Goal: Task Accomplishment & Management: Complete application form

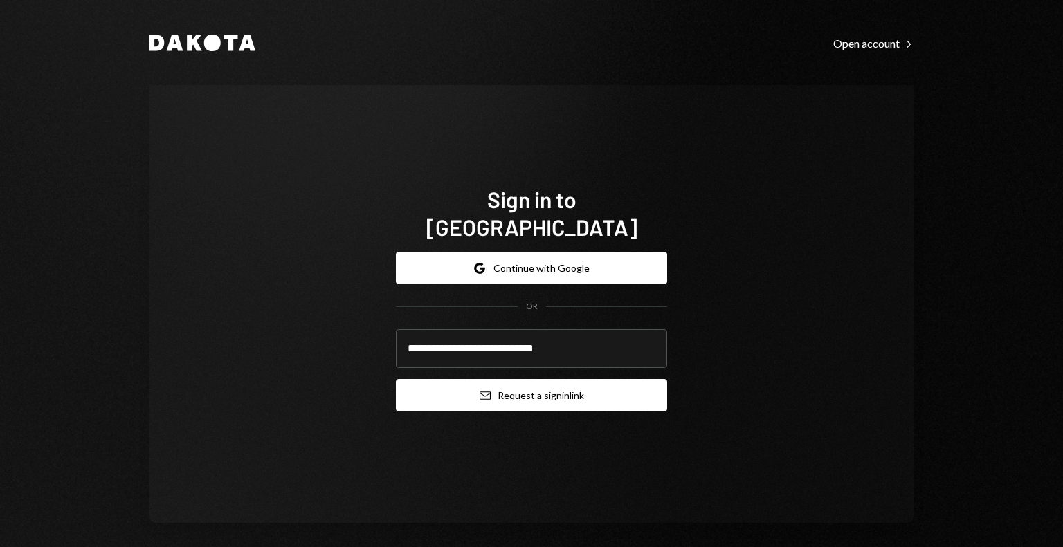
click at [487, 384] on button "Email Request a sign in link" at bounding box center [531, 395] width 271 height 33
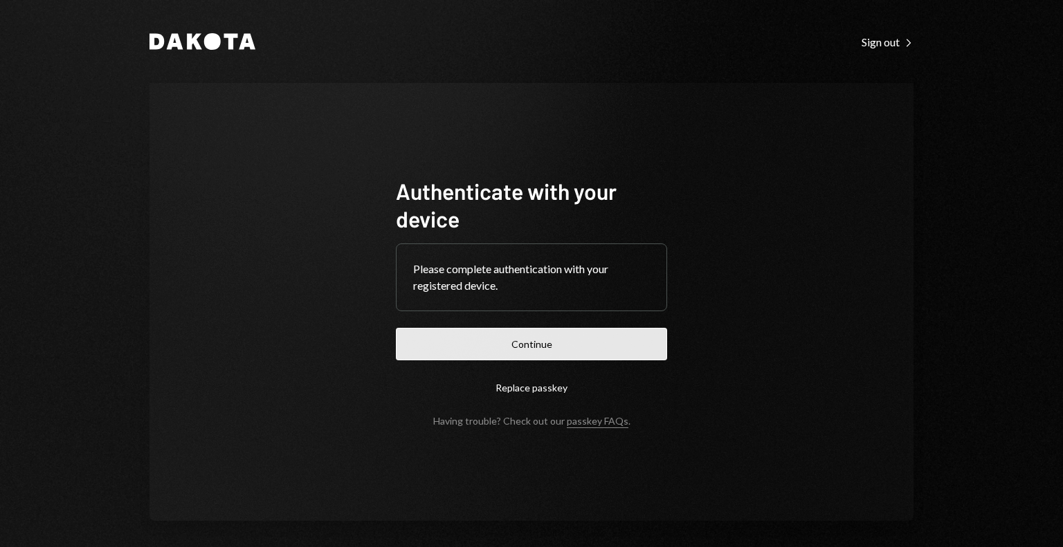
click at [538, 347] on button "Continue" at bounding box center [531, 344] width 271 height 33
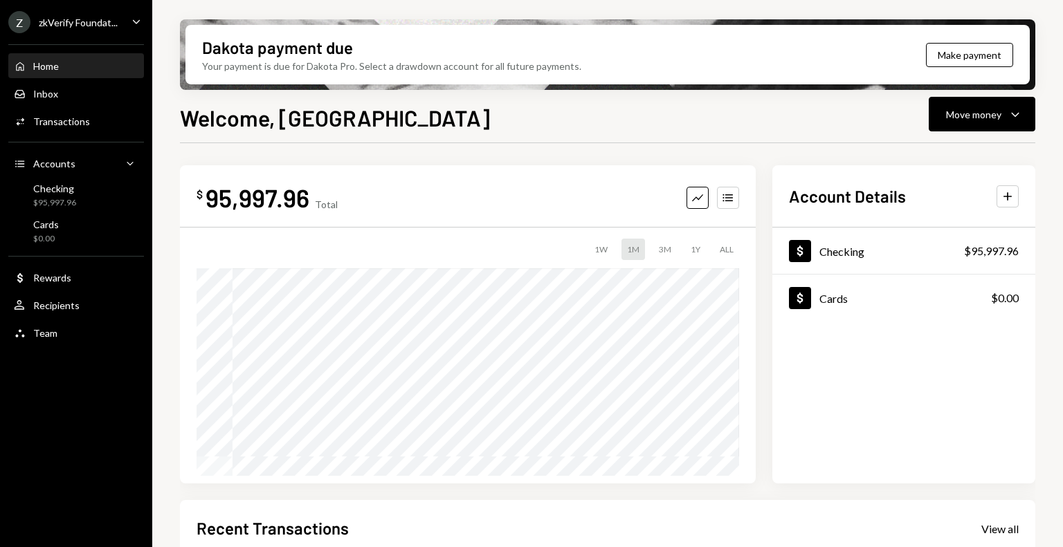
drag, startPoint x: 118, startPoint y: 18, endPoint x: 116, endPoint y: 30, distance: 12.1
click at [118, 21] on div "Z zkVerify Foundat... Caret Down" at bounding box center [76, 22] width 152 height 22
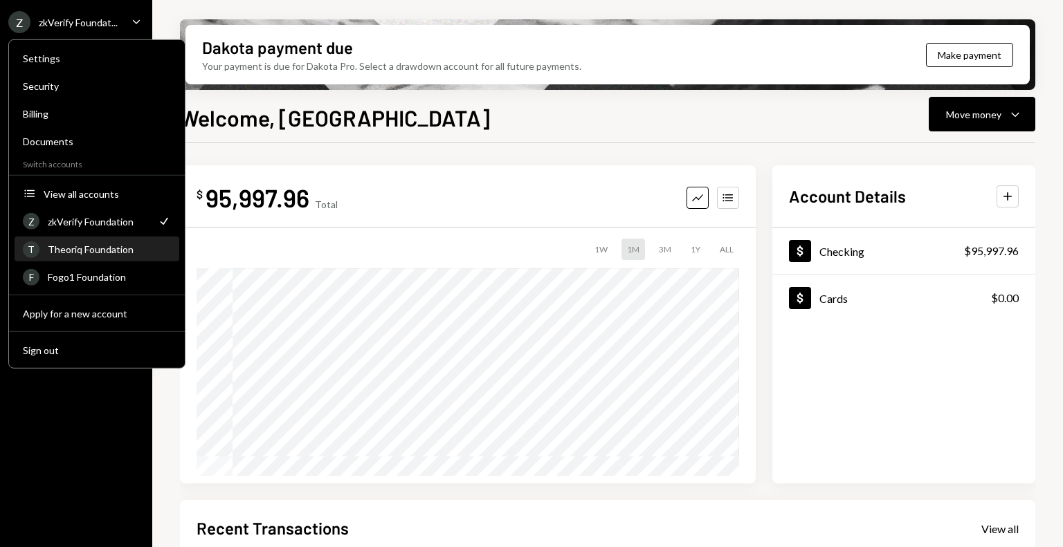
click at [77, 253] on div "Theoriq Foundation" at bounding box center [109, 250] width 123 height 12
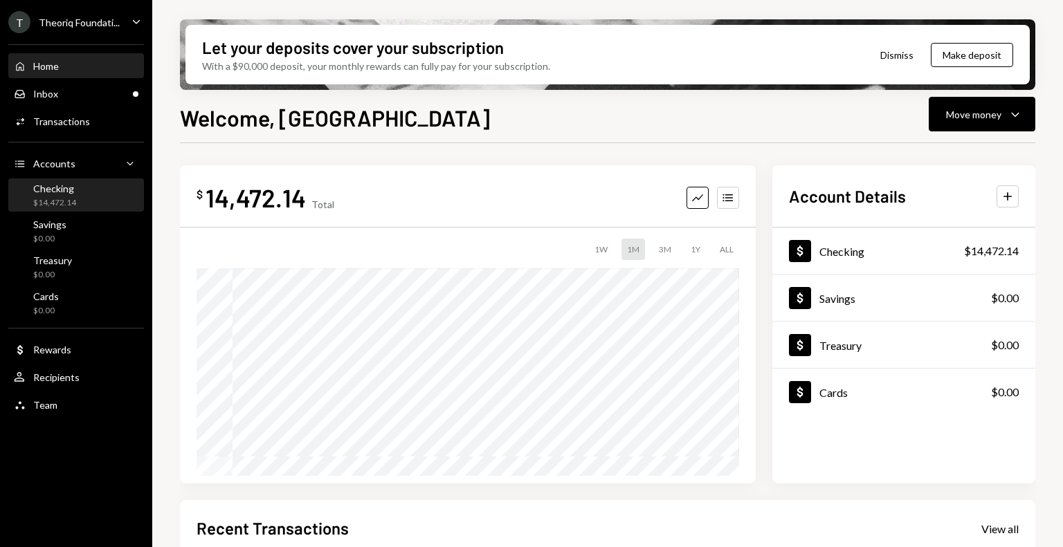
click at [86, 203] on div "Checking $14,472.14" at bounding box center [76, 196] width 125 height 26
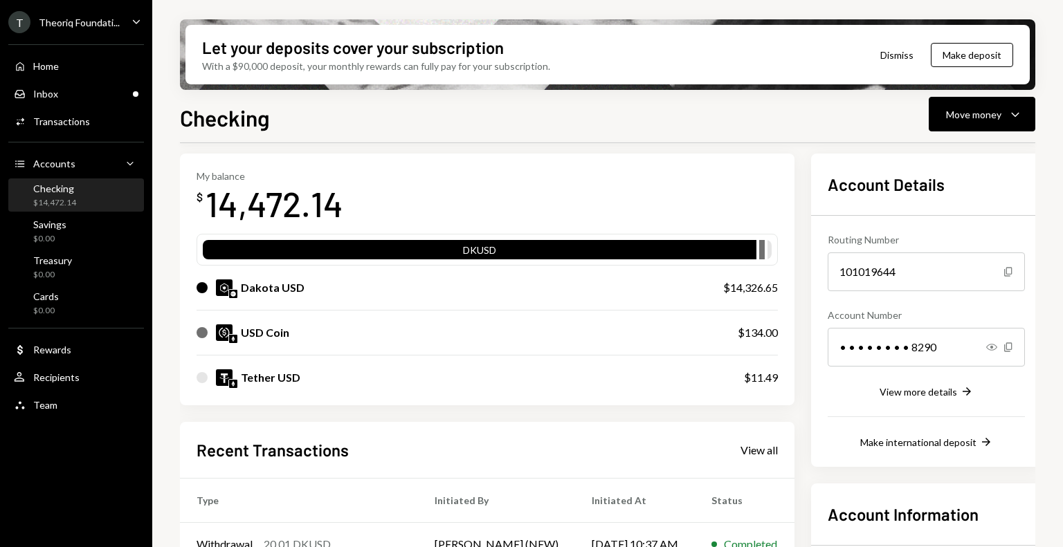
scroll to position [138, 0]
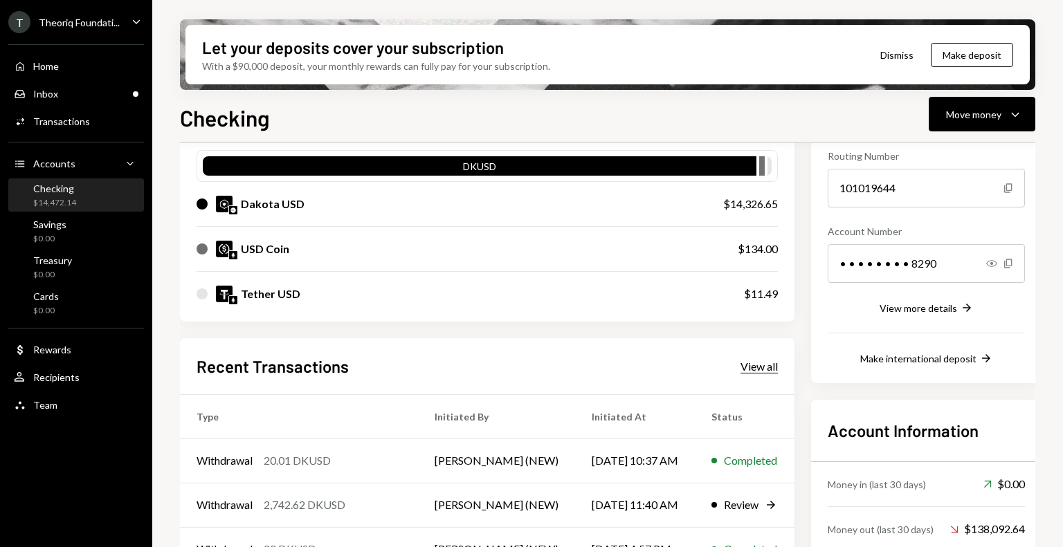
click at [767, 363] on div "View all" at bounding box center [758, 367] width 37 height 14
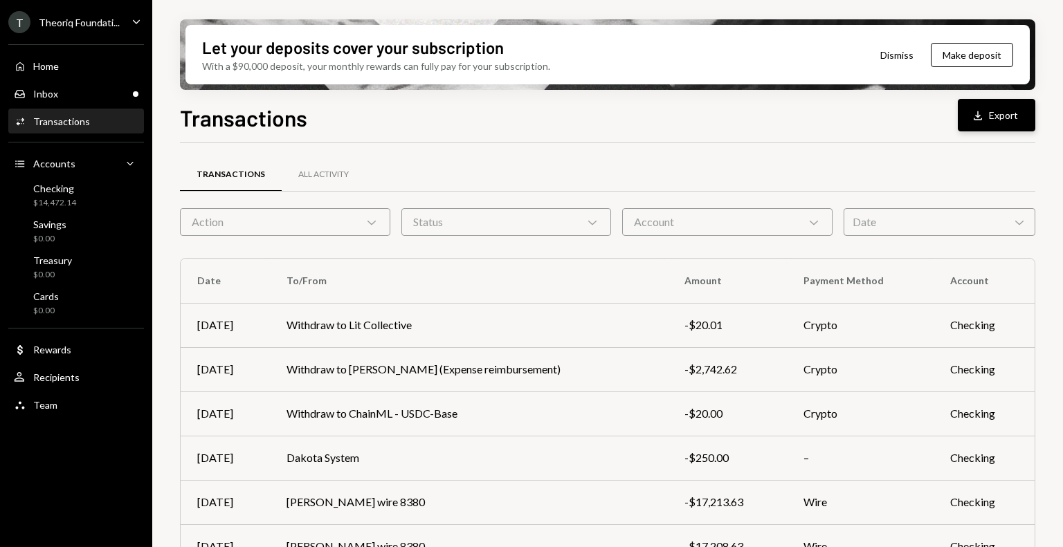
click at [998, 120] on button "Download Export" at bounding box center [995, 115] width 77 height 33
click at [46, 96] on div "Inbox" at bounding box center [45, 94] width 25 height 12
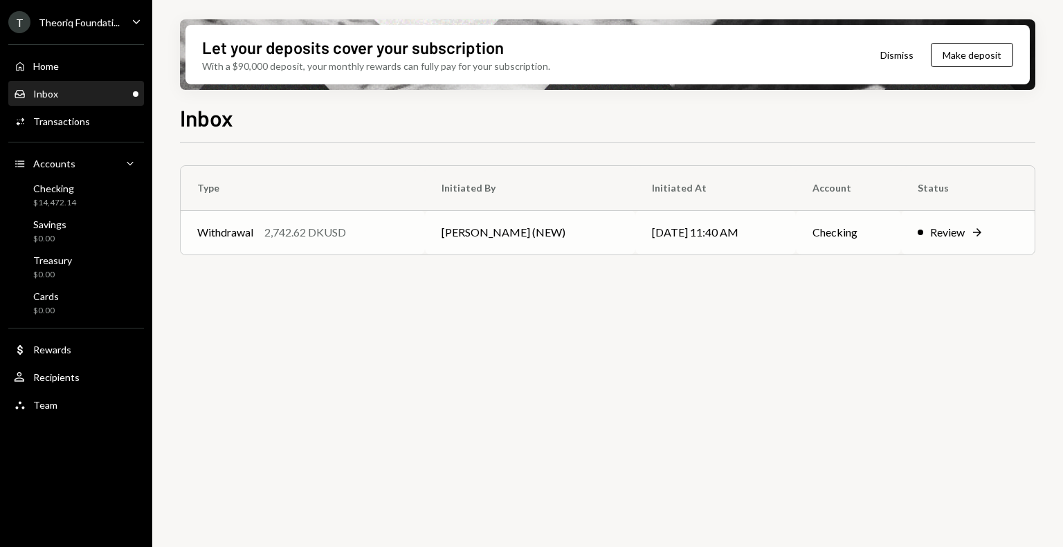
click at [354, 233] on div "Withdrawal 2,742.62 DKUSD" at bounding box center [302, 232] width 211 height 17
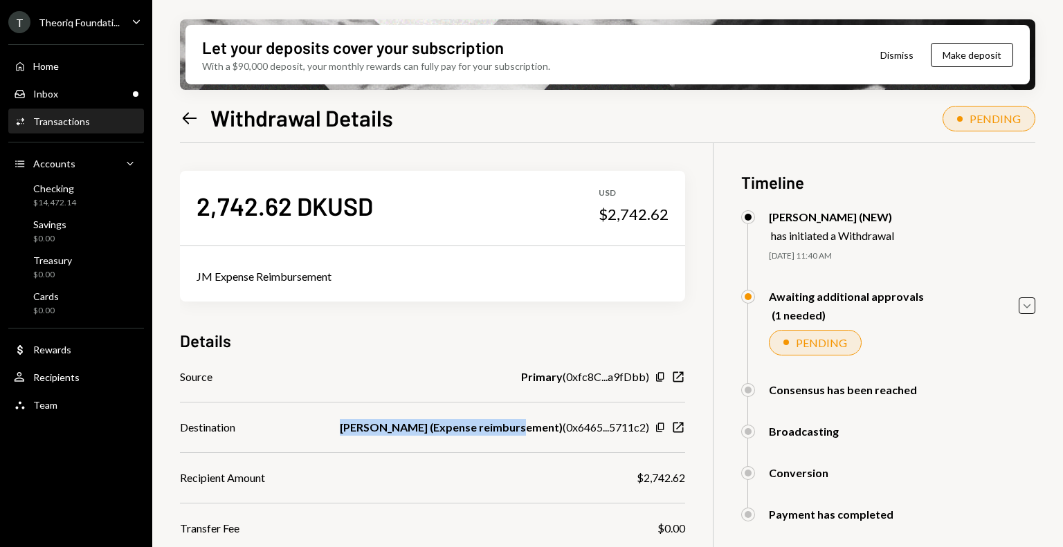
drag, startPoint x: 360, startPoint y: 422, endPoint x: 528, endPoint y: 425, distance: 167.5
click at [526, 425] on b "[PERSON_NAME] (Expense reimbursement)" at bounding box center [451, 427] width 223 height 17
drag, startPoint x: 587, startPoint y: 430, endPoint x: 651, endPoint y: 430, distance: 64.3
click at [651, 430] on div "Jeremy Miller (Expense reimbursement) ( 0x6465...5711c2 ) Copy New Window" at bounding box center [512, 427] width 345 height 17
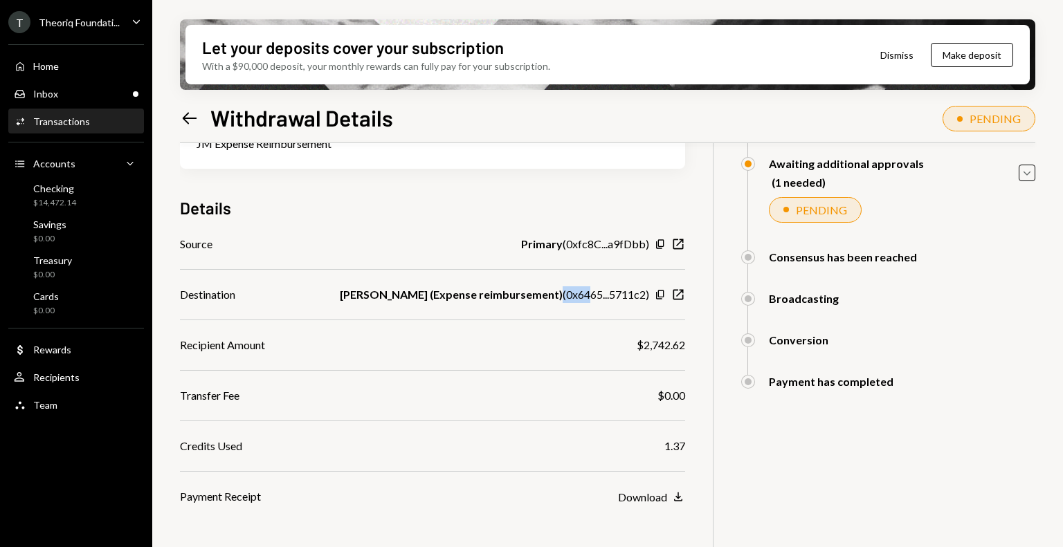
scroll to position [138, 0]
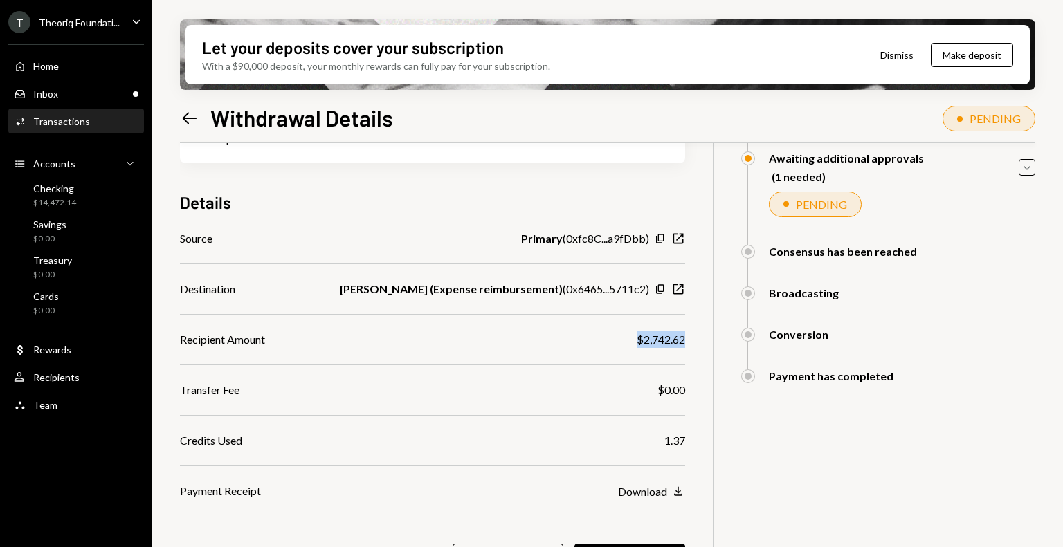
drag, startPoint x: 630, startPoint y: 341, endPoint x: 686, endPoint y: 340, distance: 56.7
click at [686, 340] on div "2,742.62 DKUSD USD $2,742.62 JM Expense Reimbursement Details Source Primary ( …" at bounding box center [607, 313] width 855 height 616
click at [654, 340] on div "$2,742.62" at bounding box center [660, 339] width 48 height 17
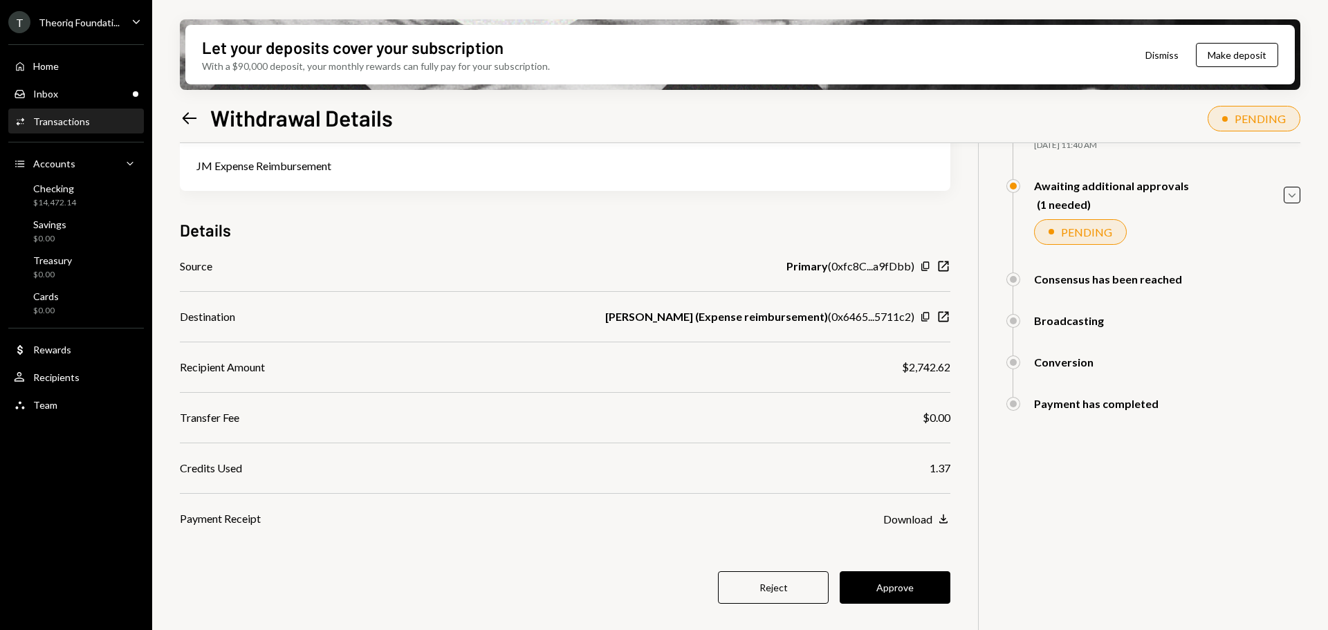
scroll to position [111, 0]
drag, startPoint x: 907, startPoint y: 370, endPoint x: 948, endPoint y: 370, distance: 41.5
click at [948, 370] on div "$2,742.62" at bounding box center [926, 367] width 48 height 17
copy div "2,742.62"
click at [926, 370] on div "$2,742.62" at bounding box center [926, 367] width 48 height 17
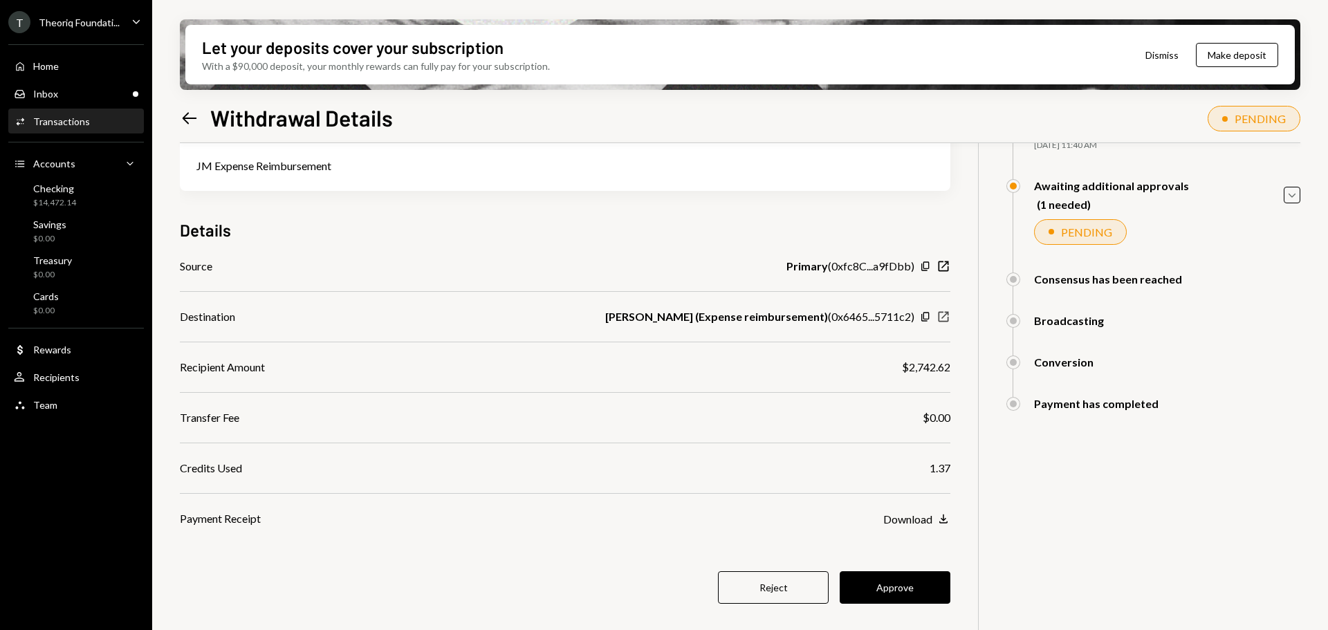
click at [946, 319] on icon "New Window" at bounding box center [944, 317] width 14 height 14
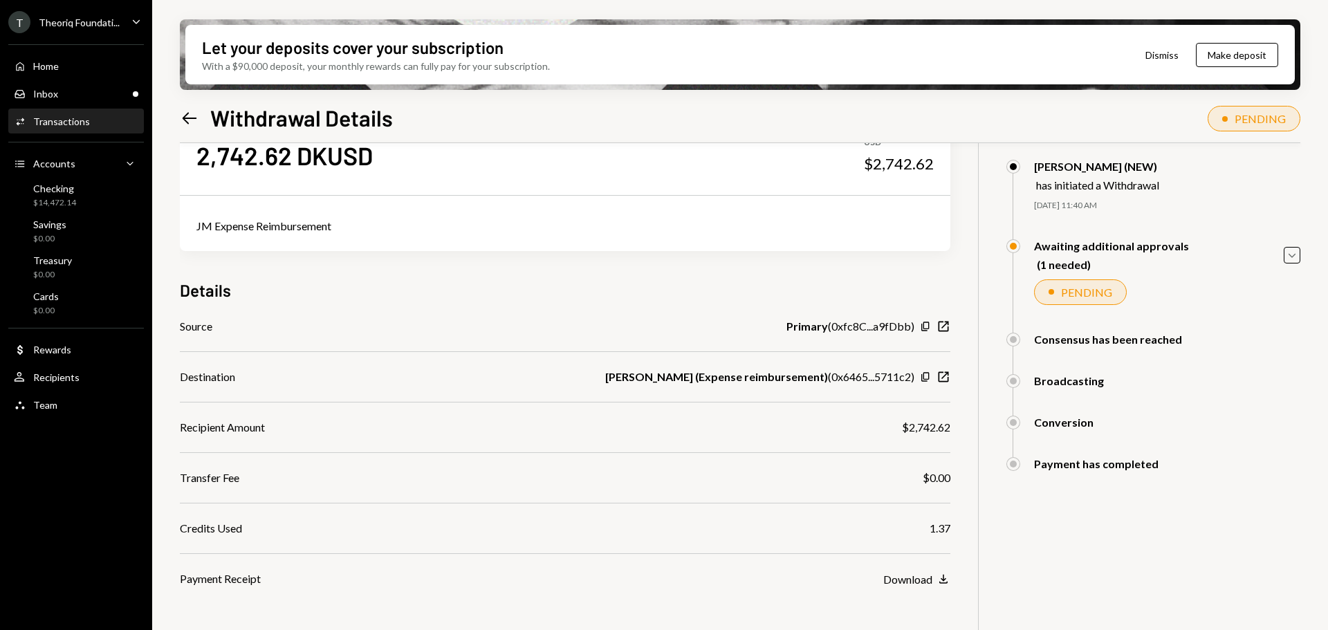
scroll to position [57, 0]
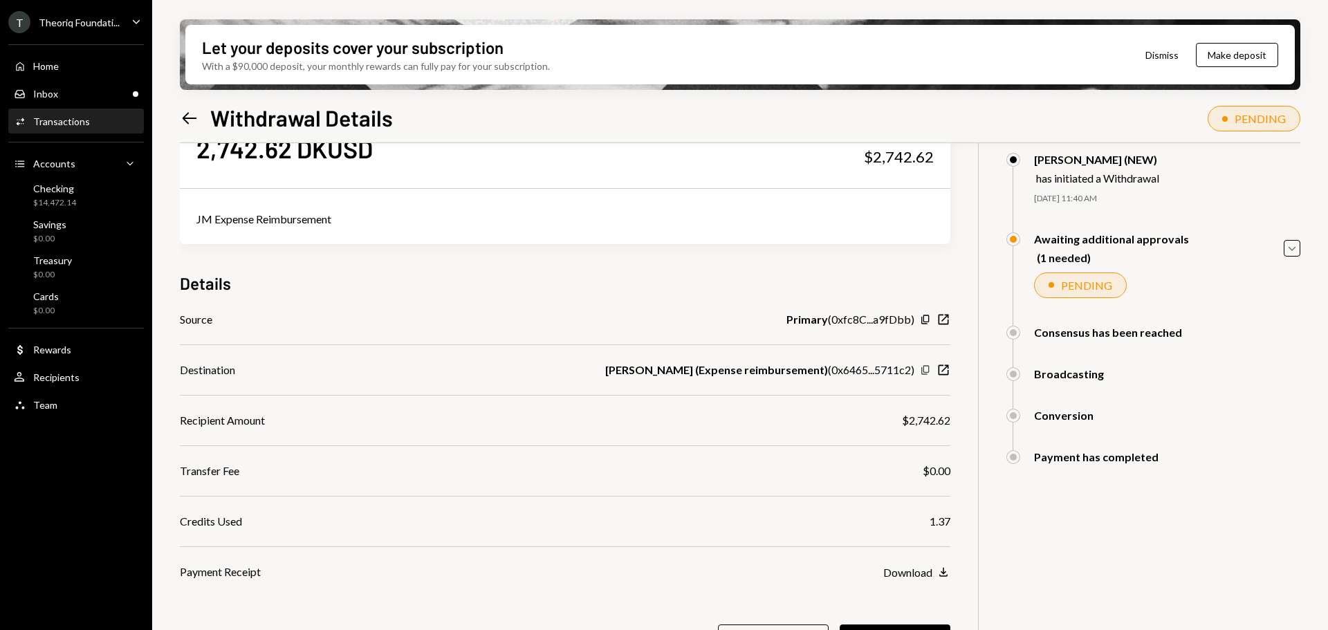
click at [926, 372] on icon "button" at bounding box center [926, 369] width 8 height 9
click at [85, 203] on div "Checking $14,472.14" at bounding box center [76, 196] width 125 height 26
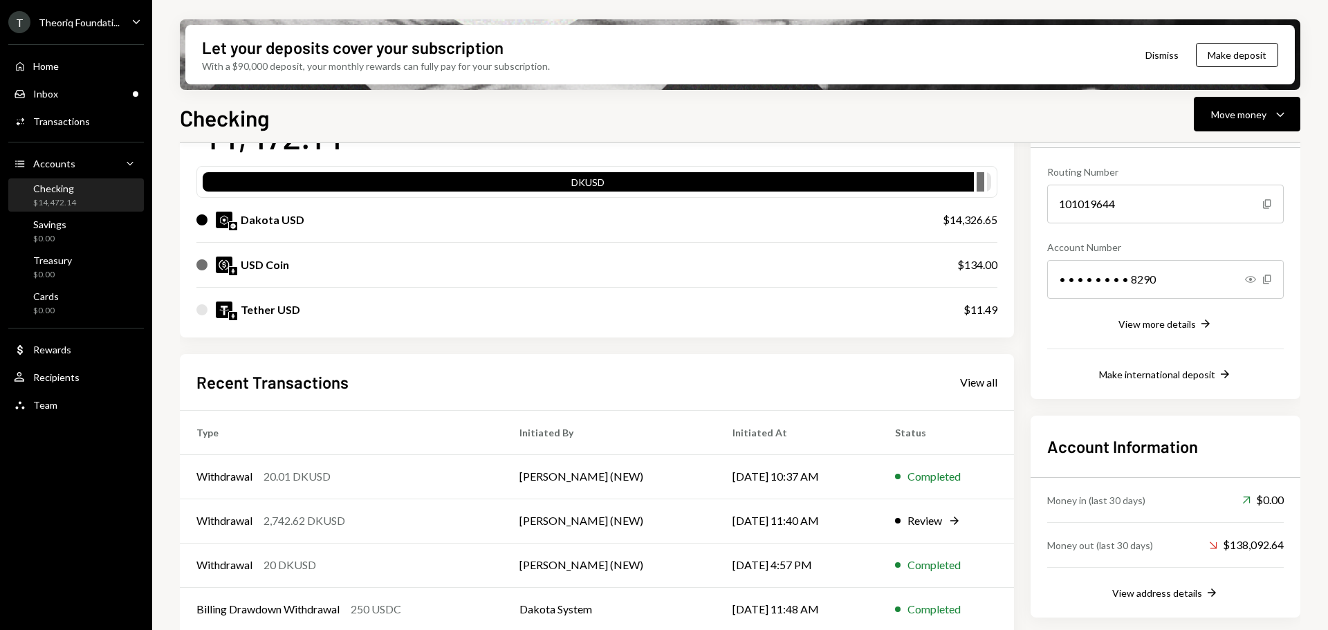
scroll to position [180, 0]
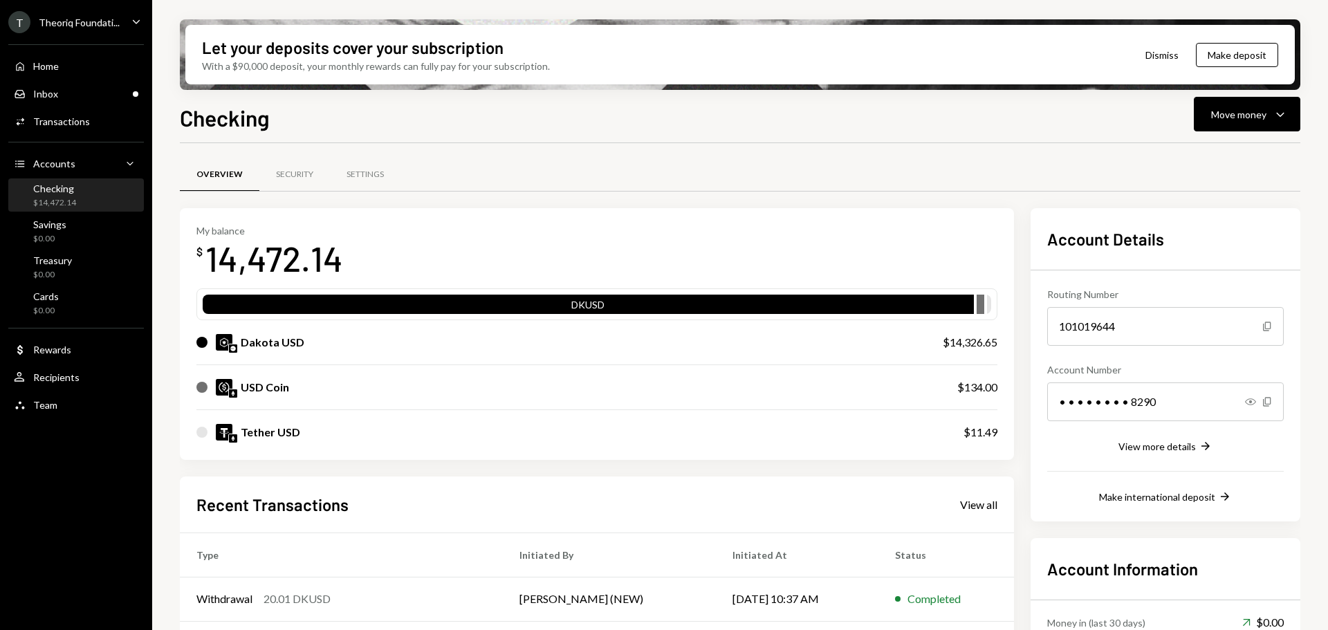
scroll to position [180, 0]
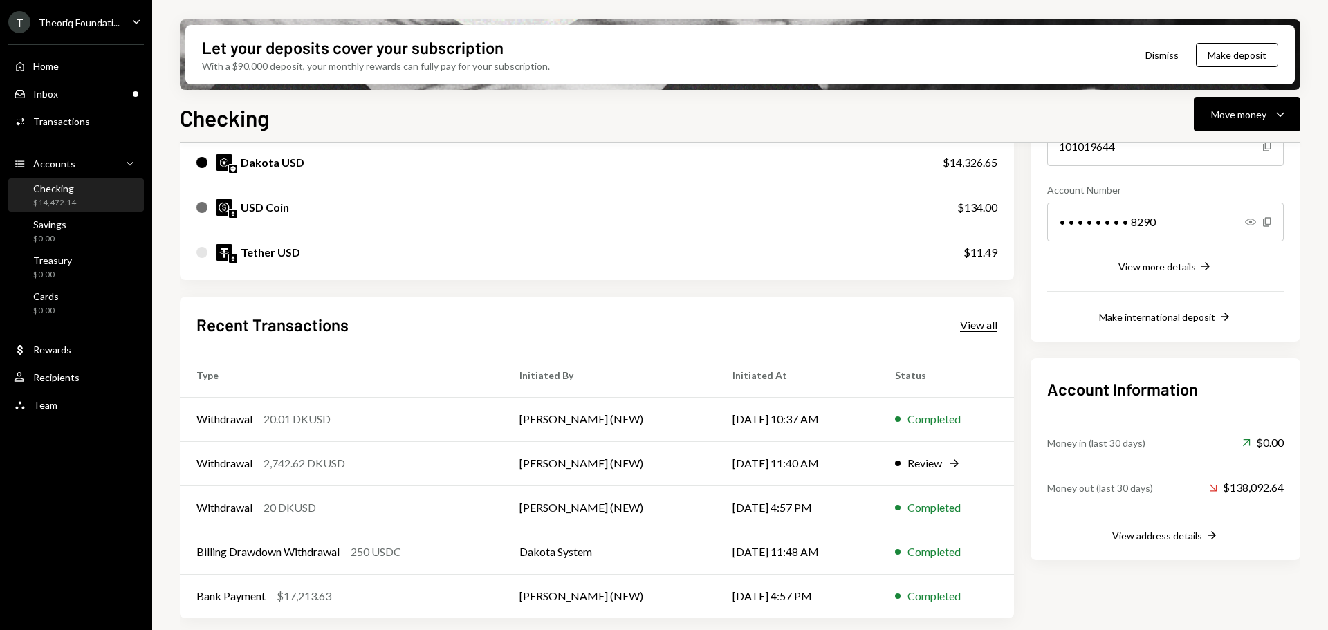
click at [970, 327] on div "View all" at bounding box center [978, 325] width 37 height 14
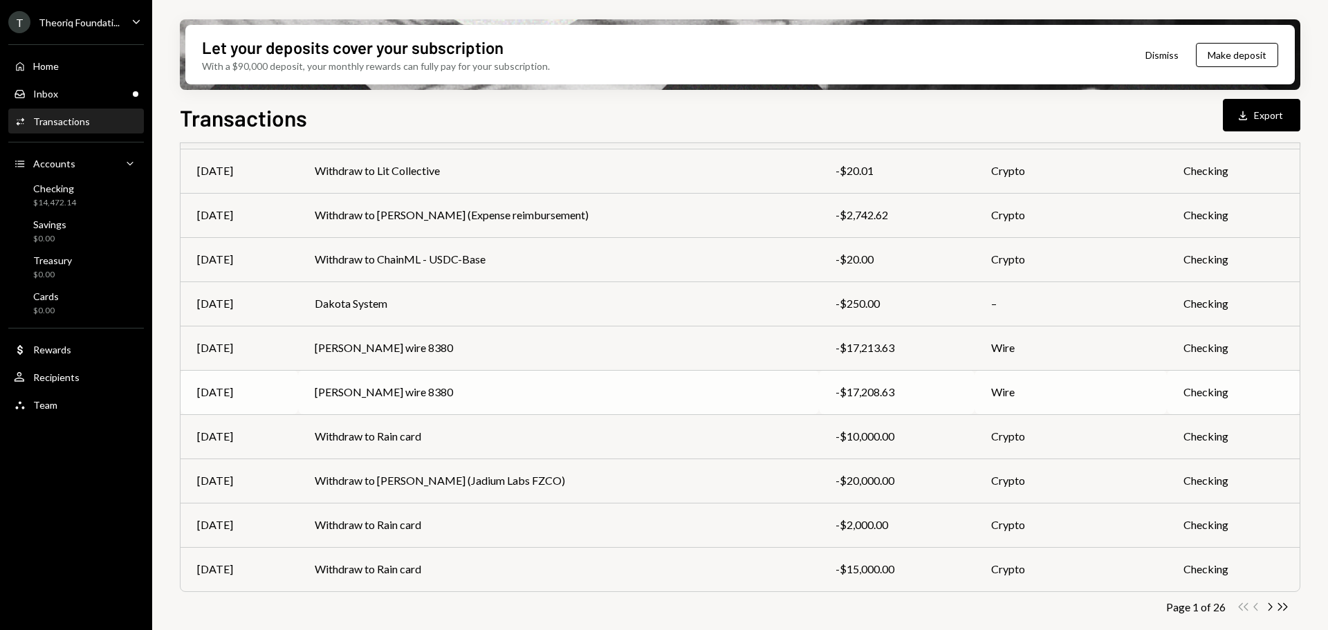
scroll to position [158, 0]
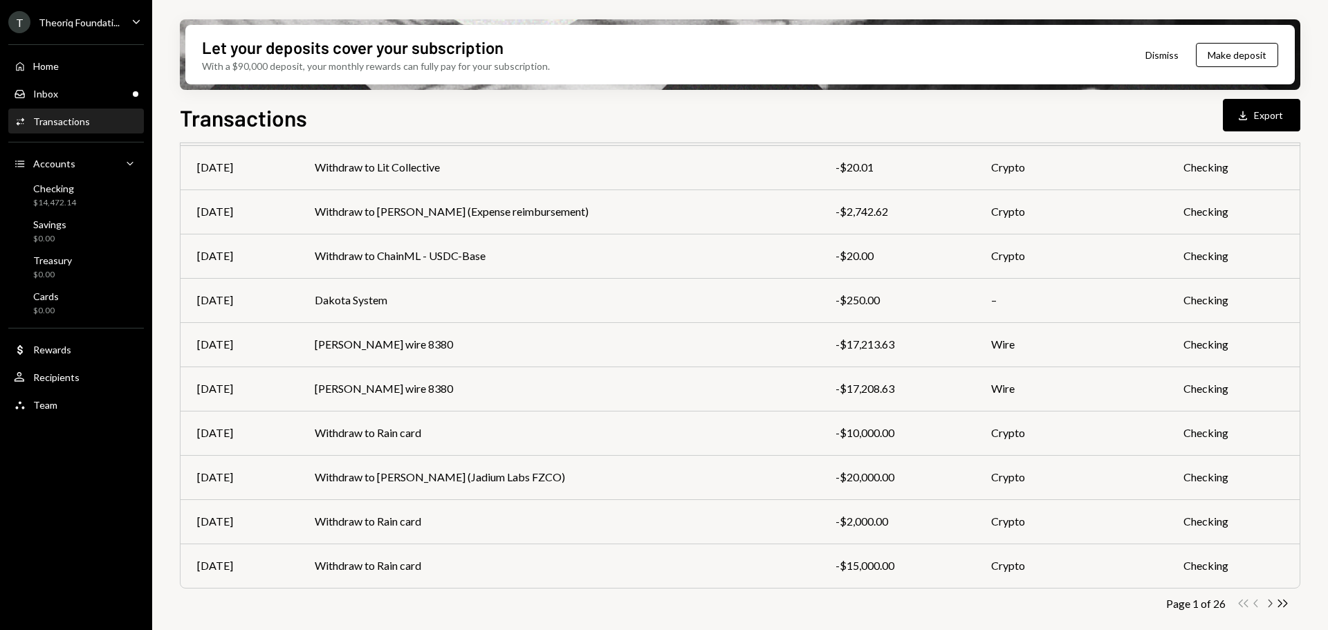
click at [1267, 607] on icon "Chevron Right" at bounding box center [1269, 603] width 13 height 13
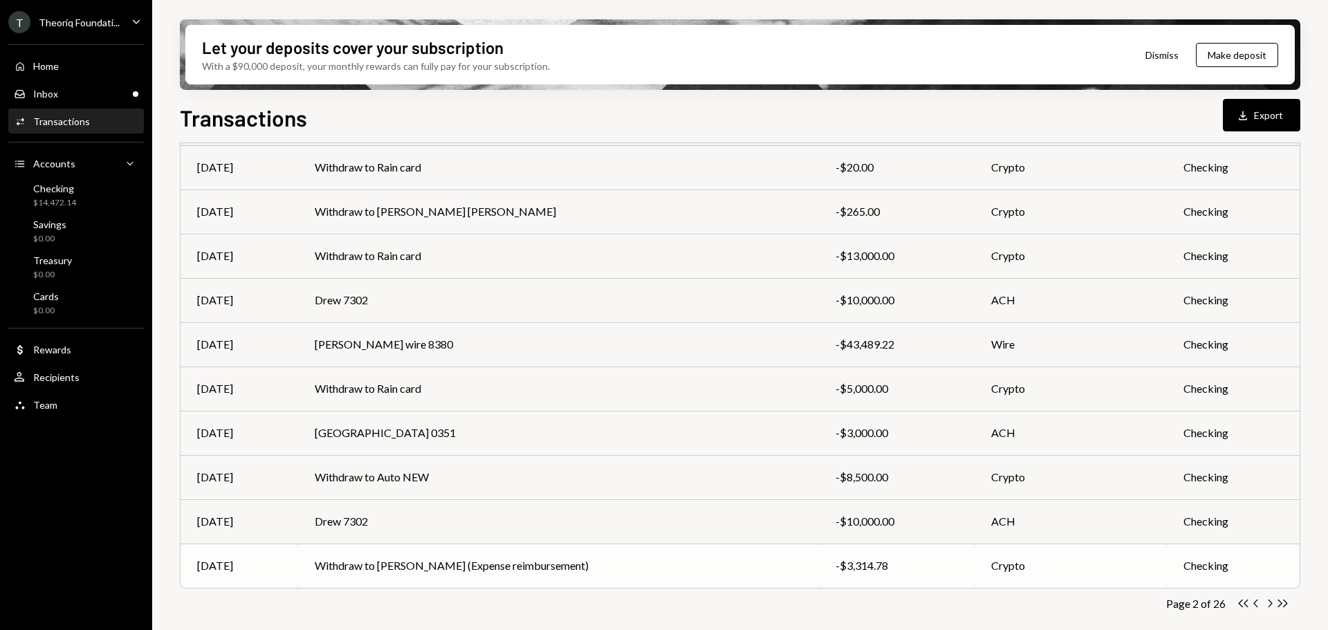
click at [800, 573] on td "Withdraw to [PERSON_NAME] (Expense reimbursement)" at bounding box center [558, 566] width 521 height 44
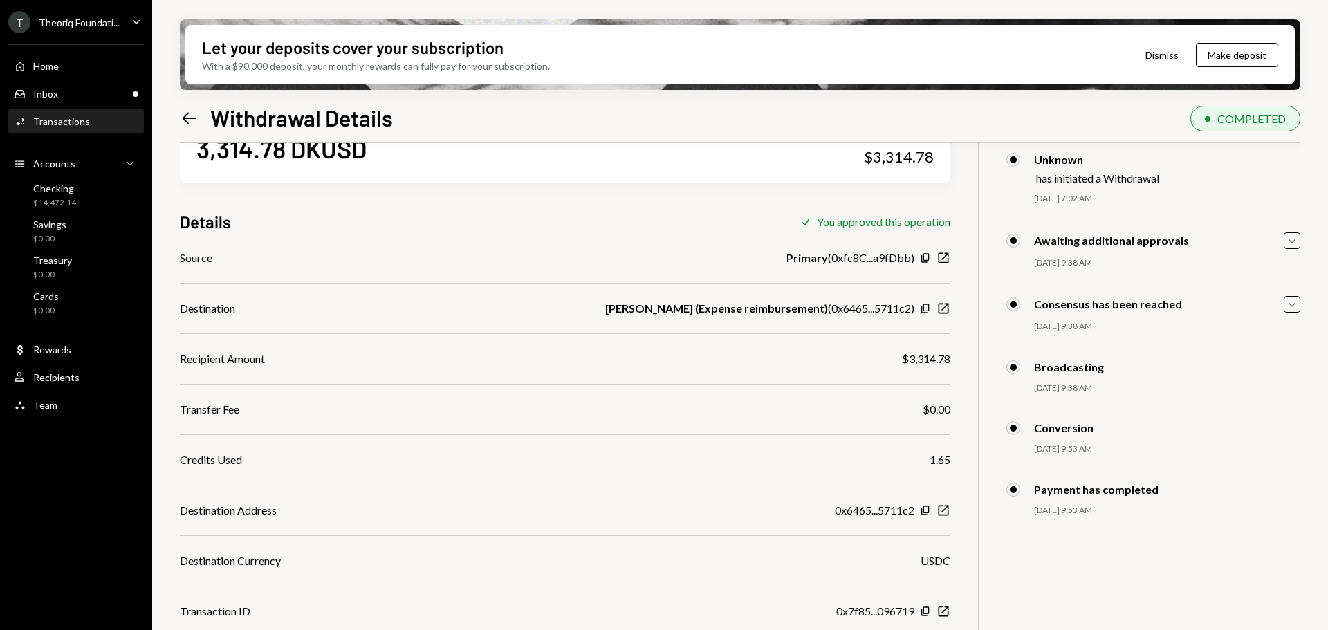
scroll to position [58, 0]
click at [926, 310] on icon "button" at bounding box center [926, 307] width 8 height 9
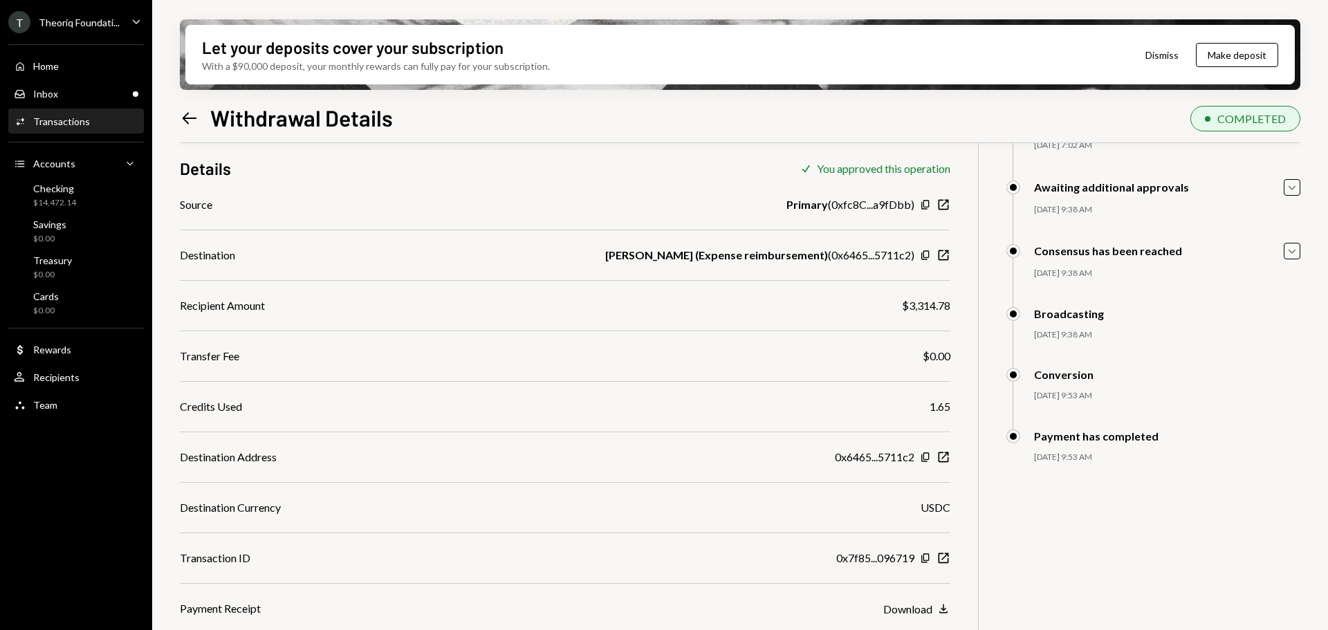
scroll to position [82, 0]
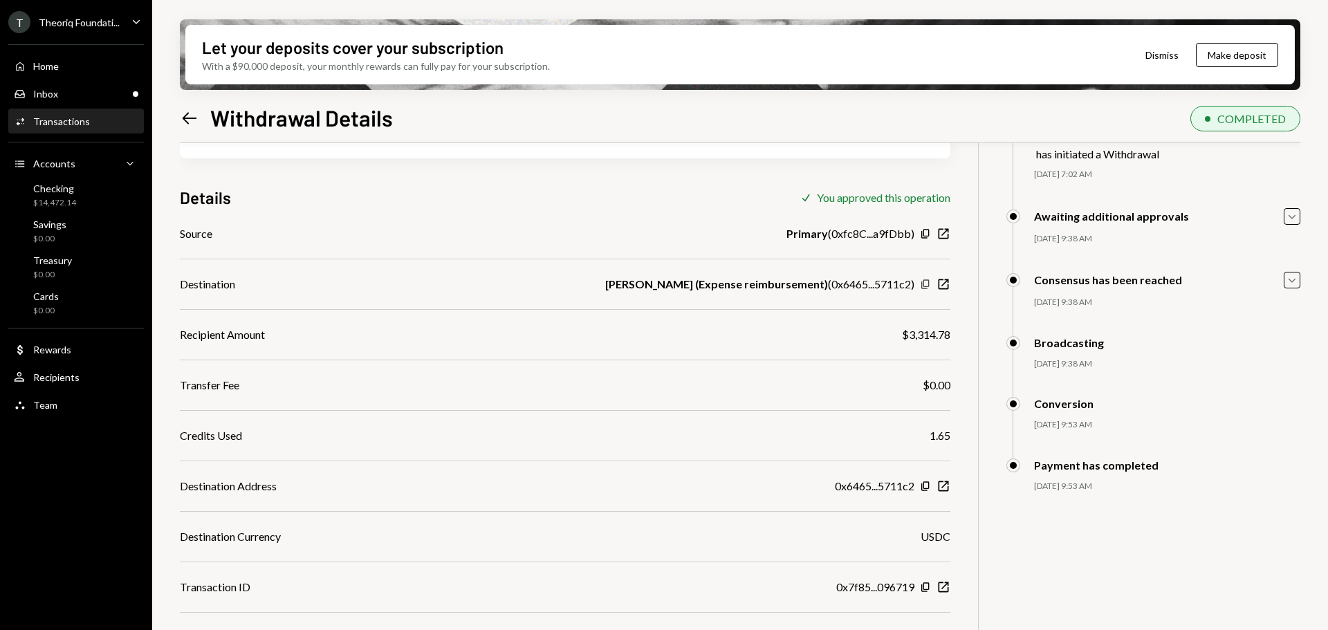
click at [924, 286] on icon "button" at bounding box center [926, 283] width 8 height 9
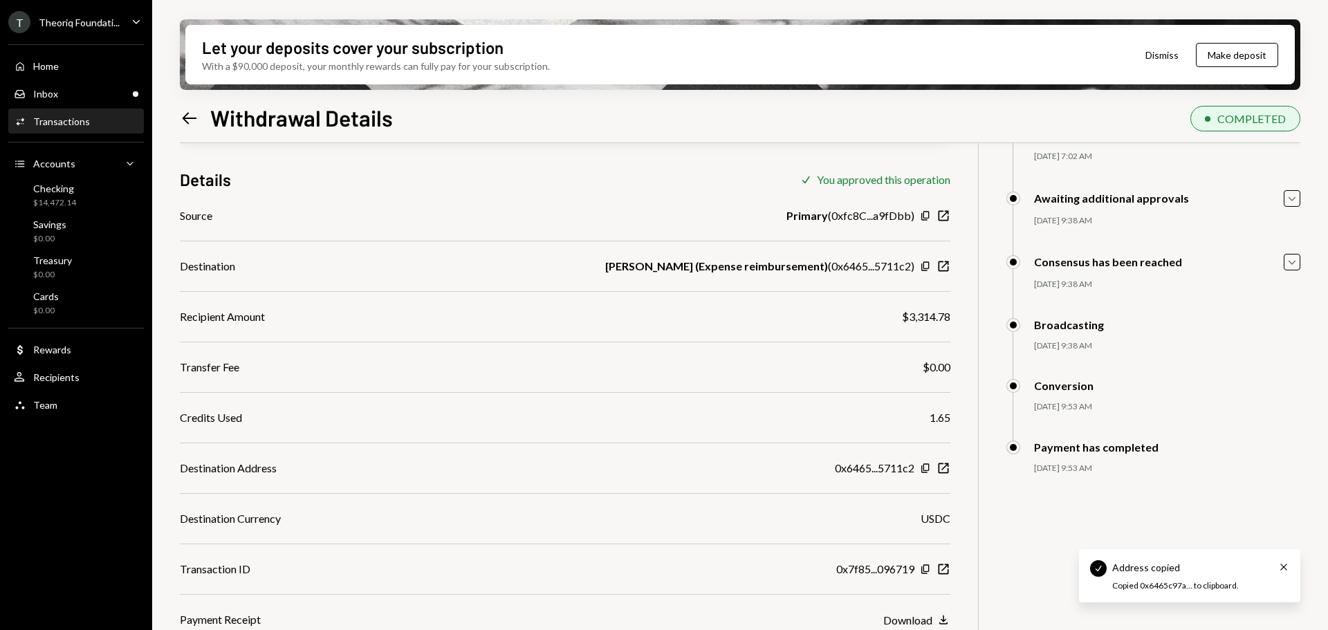
scroll to position [111, 0]
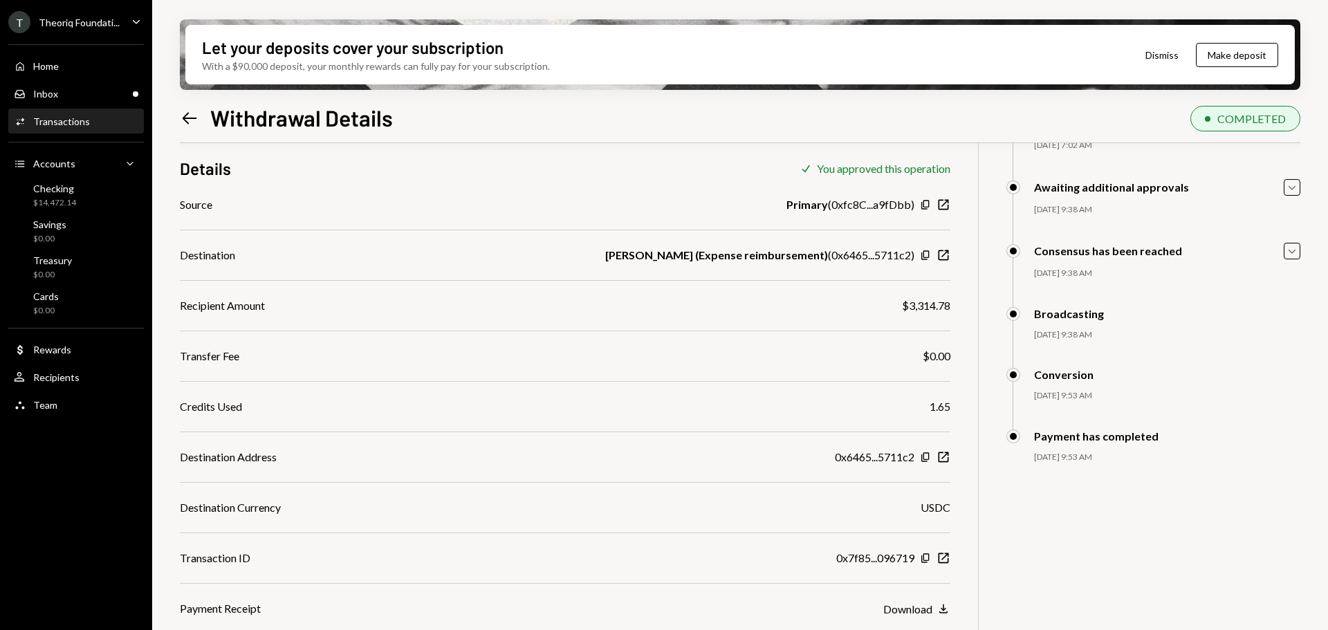
click at [71, 15] on div "T Theoriq Foundati..." at bounding box center [63, 22] width 111 height 22
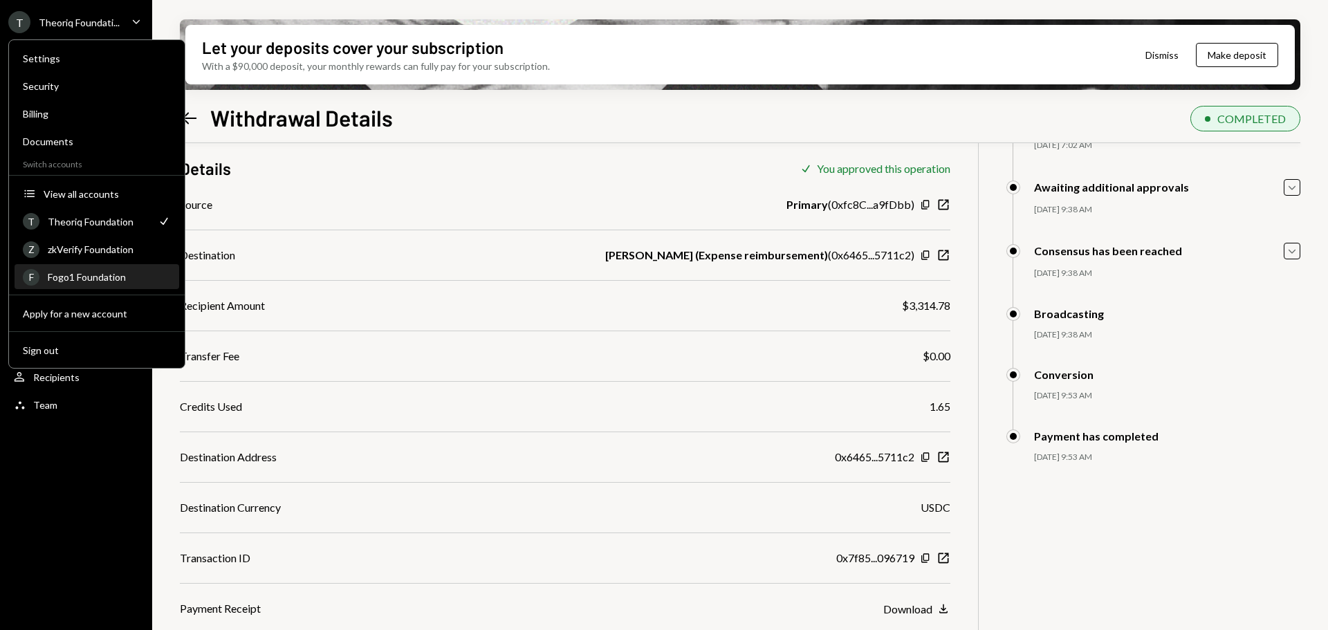
click at [80, 278] on div "Fogo1 Foundation" at bounding box center [109, 277] width 123 height 12
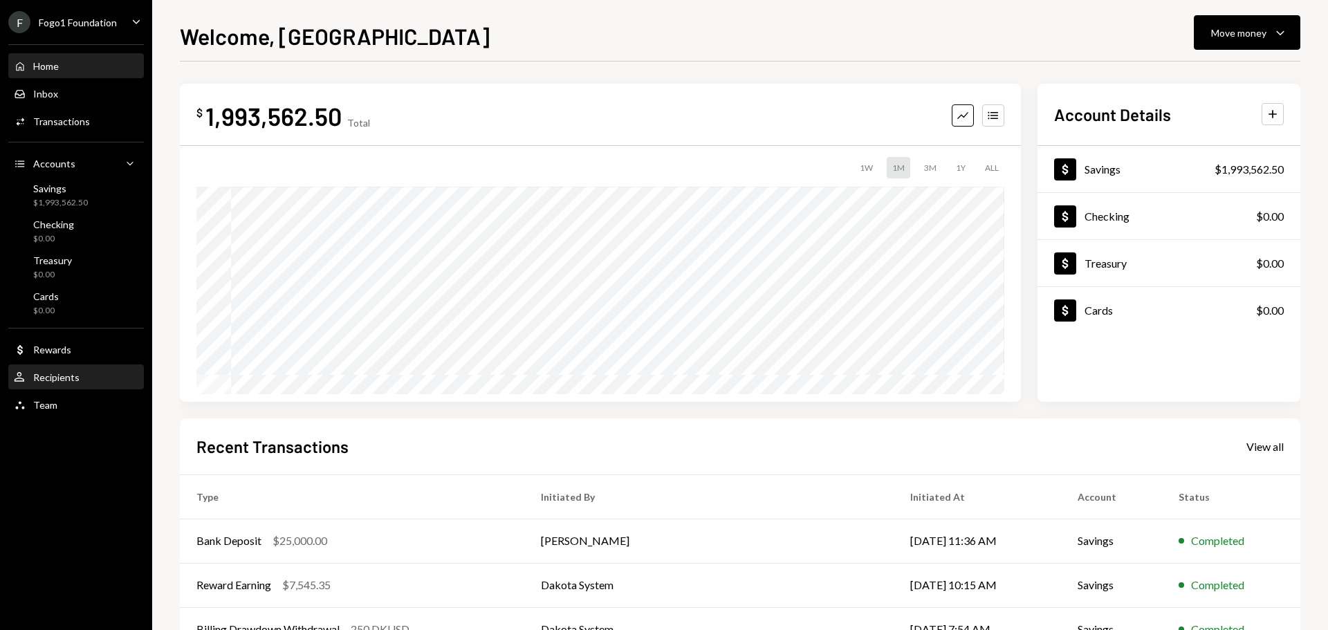
click at [70, 378] on div "Recipients" at bounding box center [56, 378] width 46 height 12
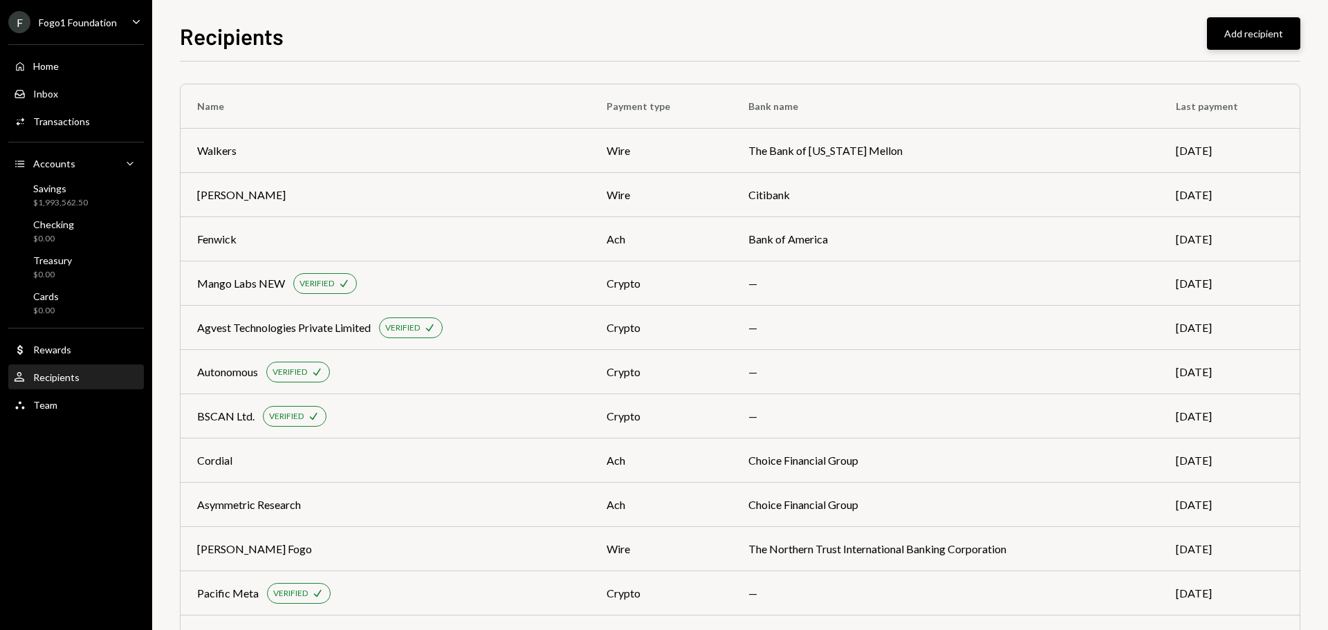
click at [1264, 36] on button "Add recipient" at bounding box center [1253, 33] width 93 height 33
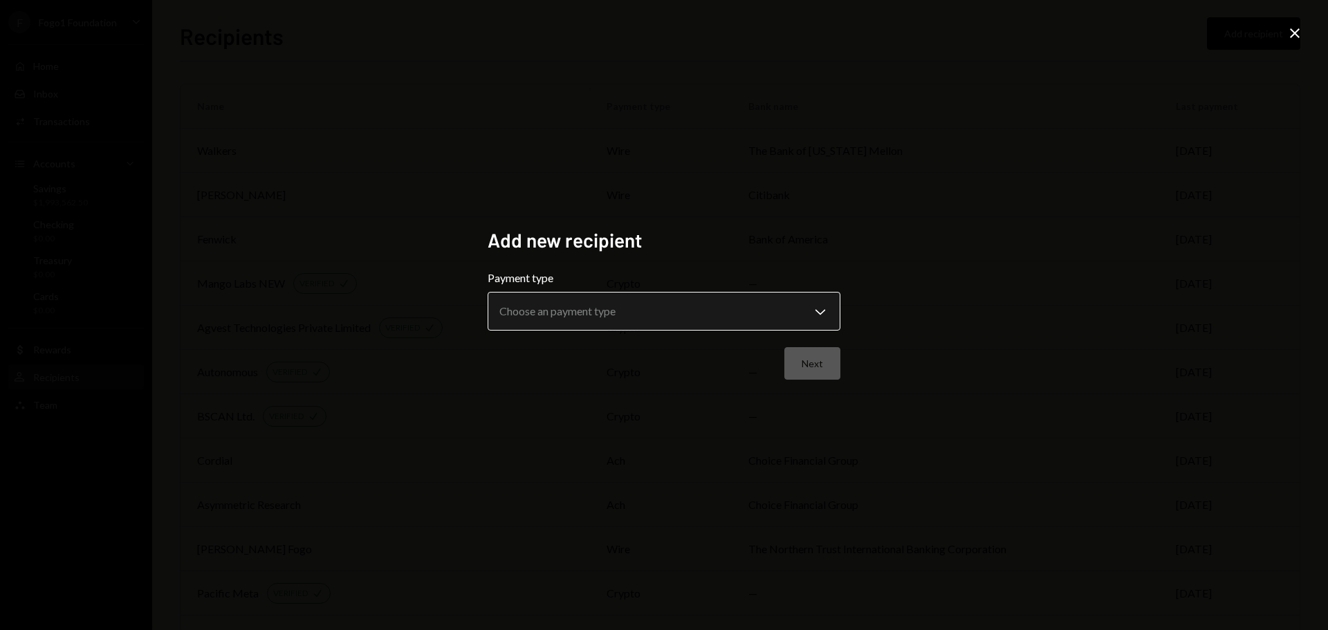
click at [621, 310] on body "F Fogo1 Foundation Caret Down Home Home Inbox Inbox Activities Transactions Acc…" at bounding box center [664, 315] width 1328 height 630
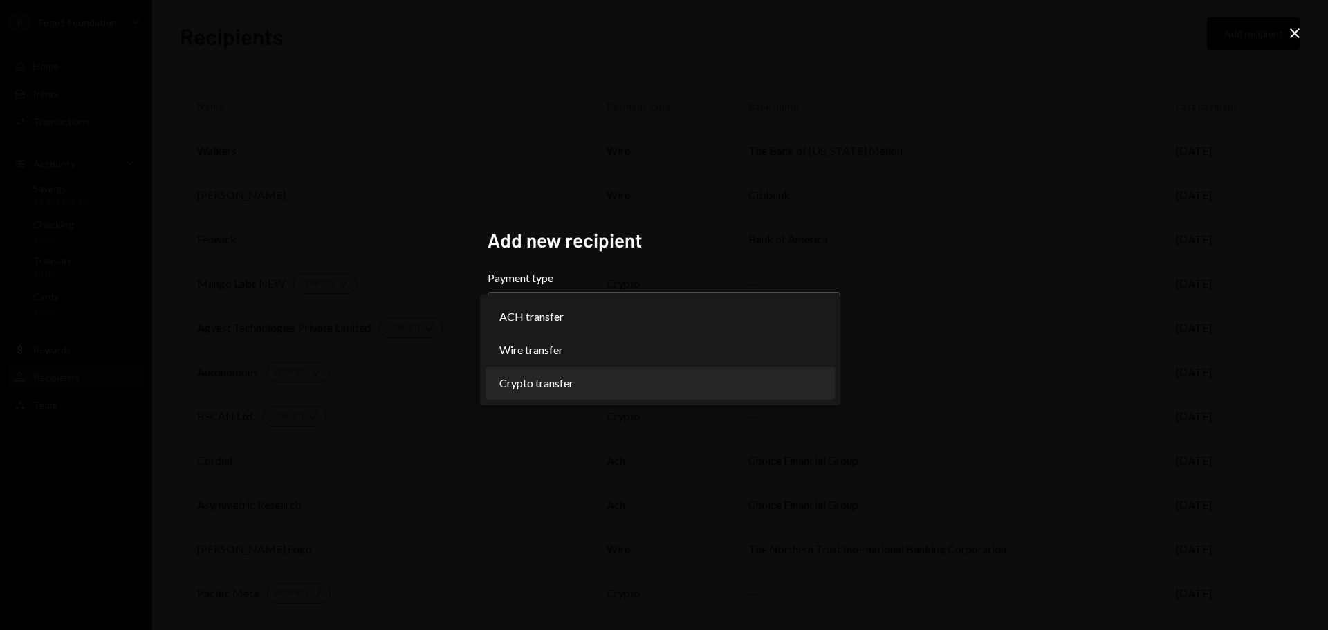
select select "******"
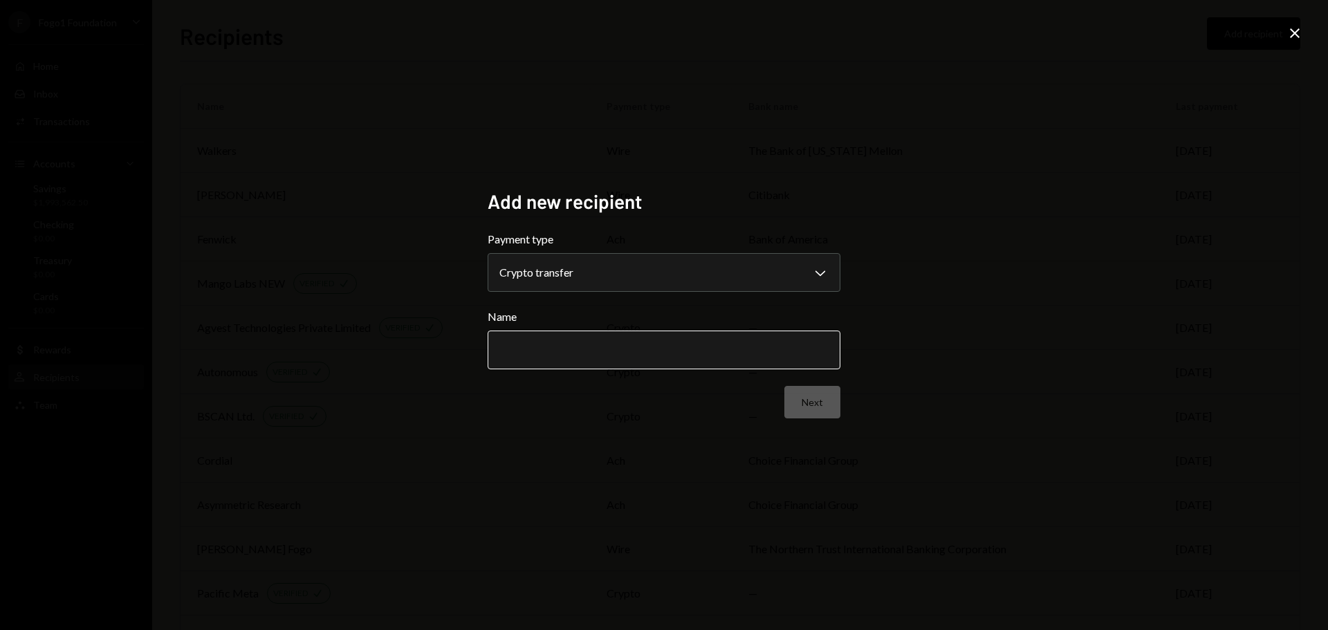
click at [769, 362] on input "Name" at bounding box center [664, 350] width 353 height 39
type input "**********"
click at [826, 405] on button "Next" at bounding box center [813, 402] width 56 height 33
click at [678, 271] on body "F Fogo1 Foundation Caret Down Home Home Inbox Inbox Activities Transactions Acc…" at bounding box center [664, 315] width 1328 height 630
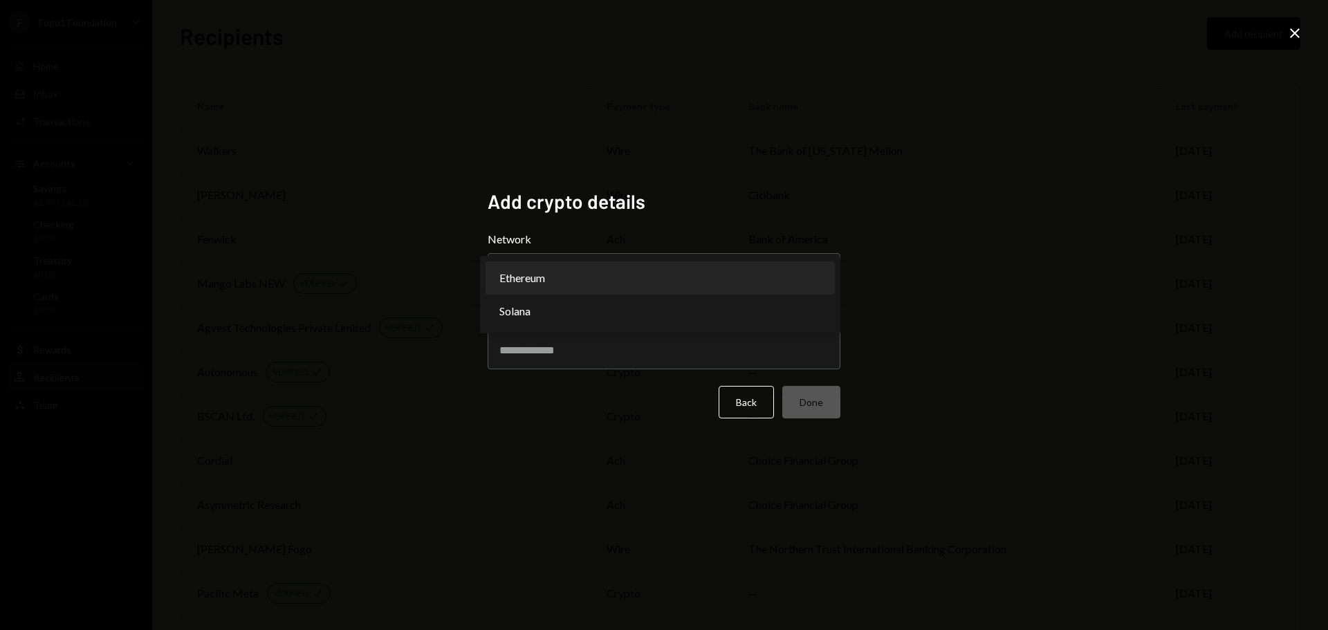
select select "**********"
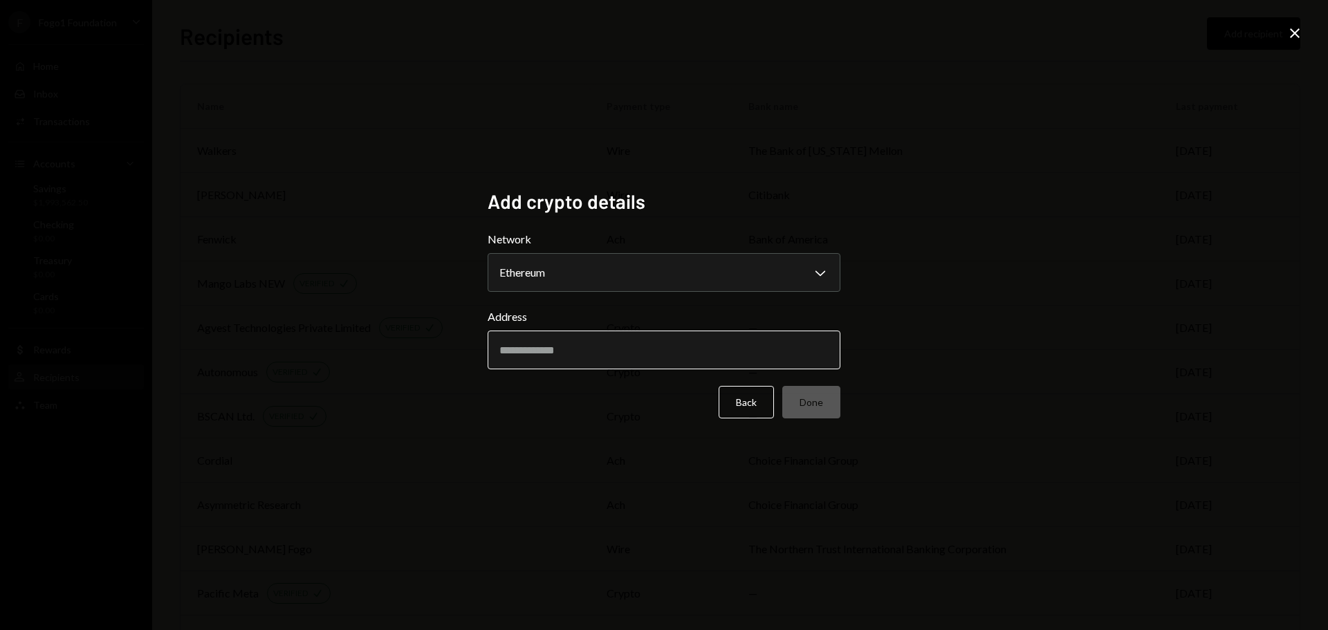
click at [574, 349] on input "Address" at bounding box center [664, 350] width 353 height 39
paste input "**********"
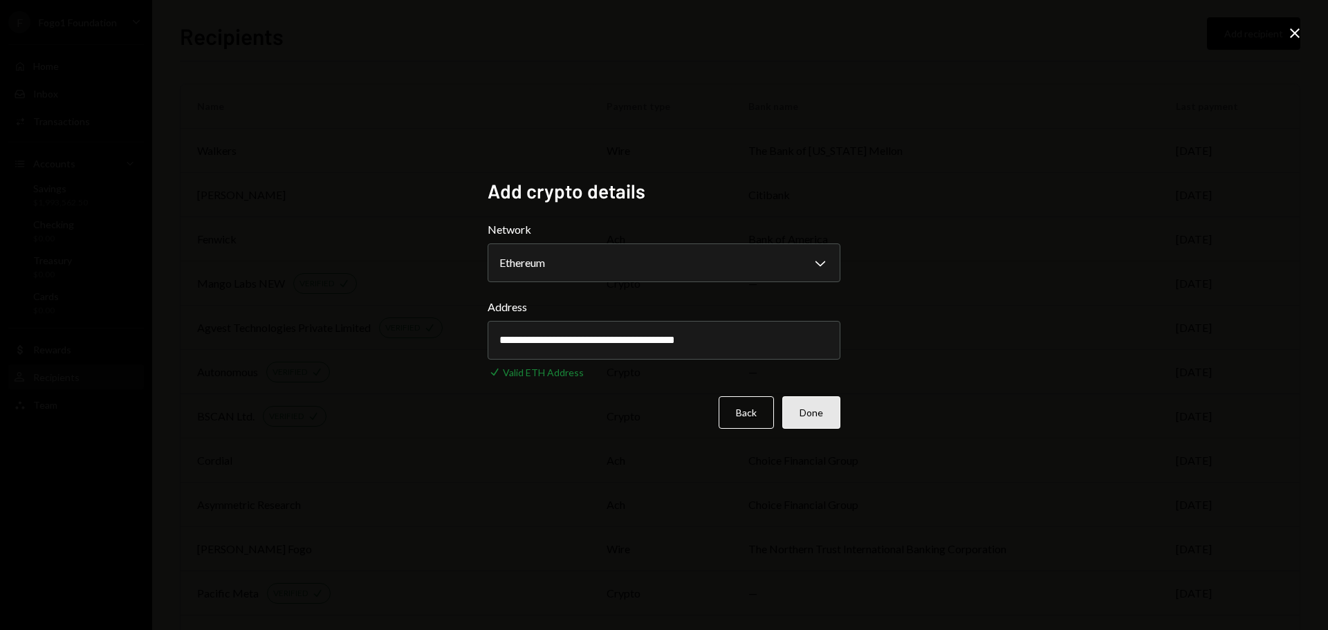
type input "**********"
click at [815, 410] on button "Done" at bounding box center [811, 412] width 58 height 33
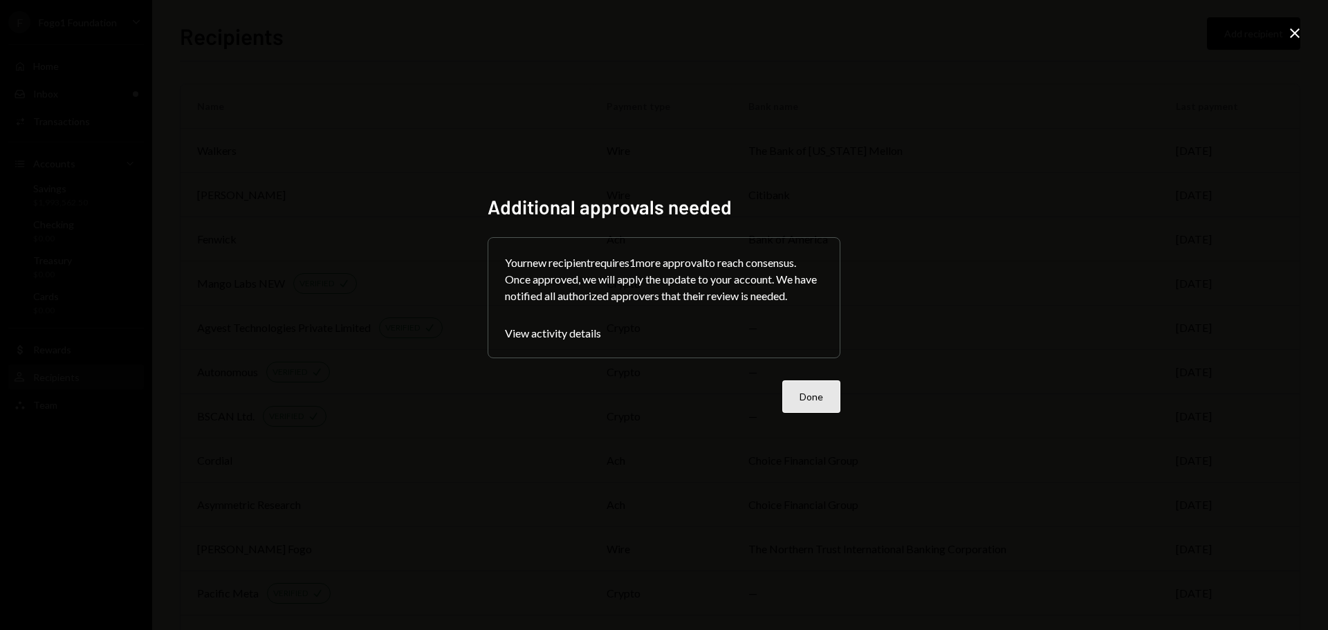
click at [822, 392] on button "Done" at bounding box center [811, 397] width 58 height 33
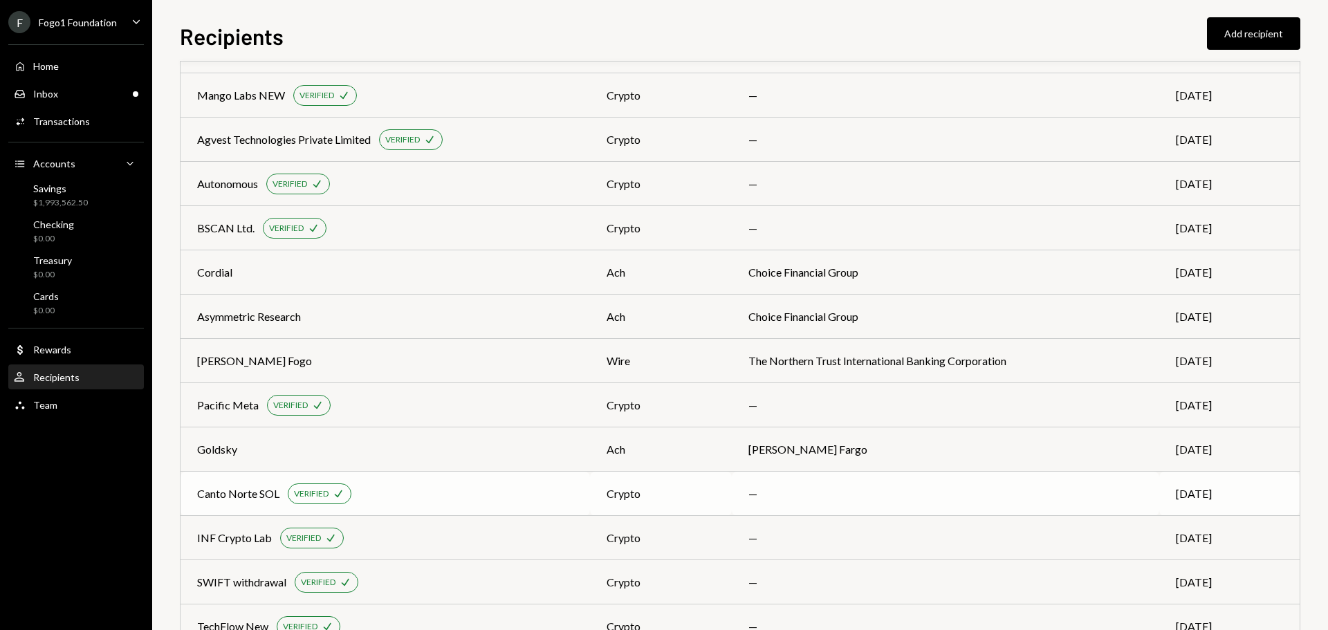
scroll to position [144, 0]
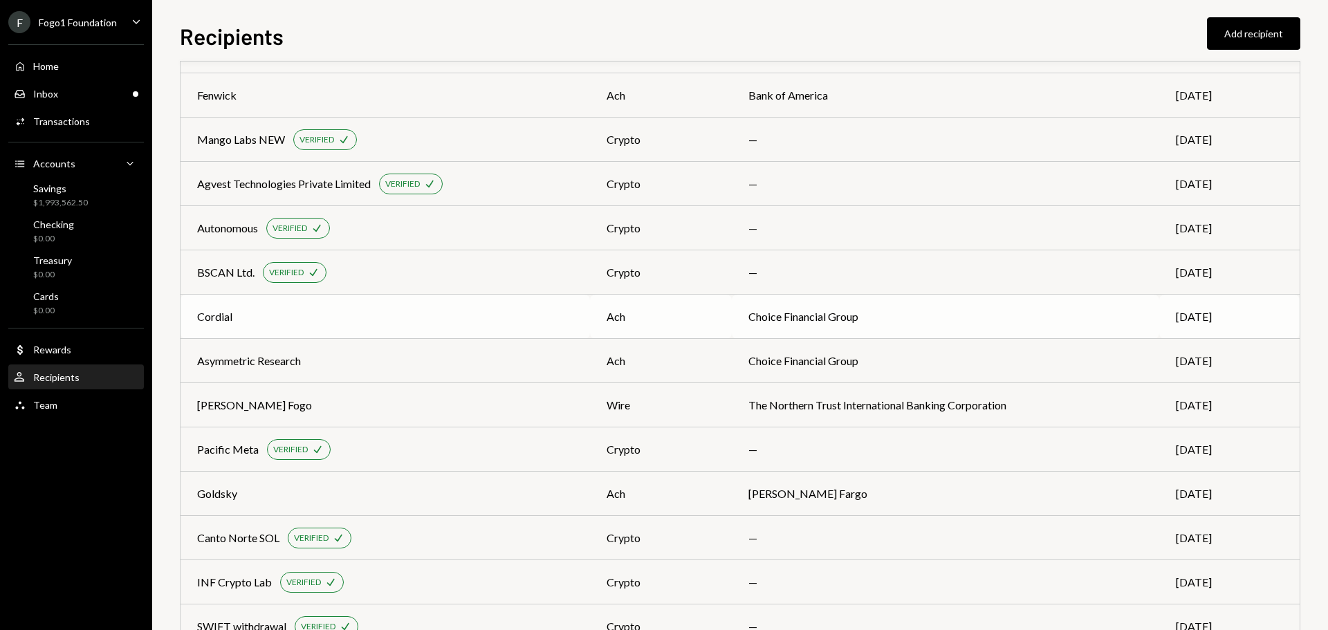
click at [277, 316] on div "Cordial" at bounding box center [385, 317] width 376 height 17
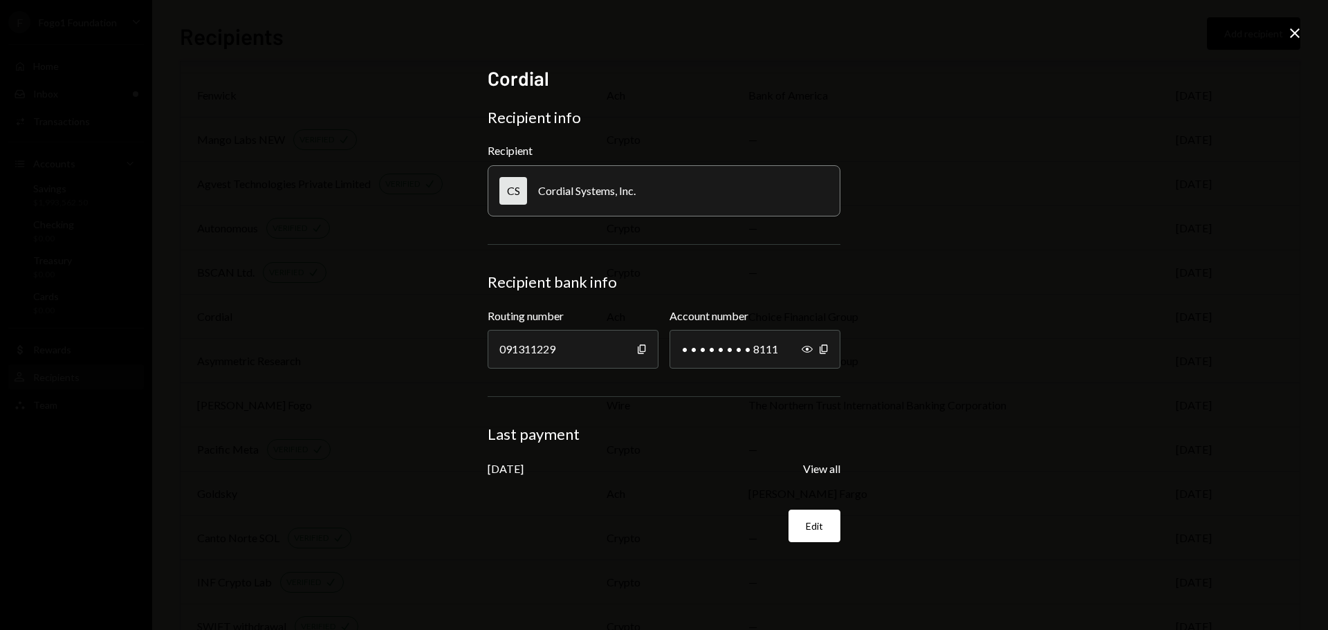
click at [1294, 26] on icon "Close" at bounding box center [1295, 33] width 17 height 17
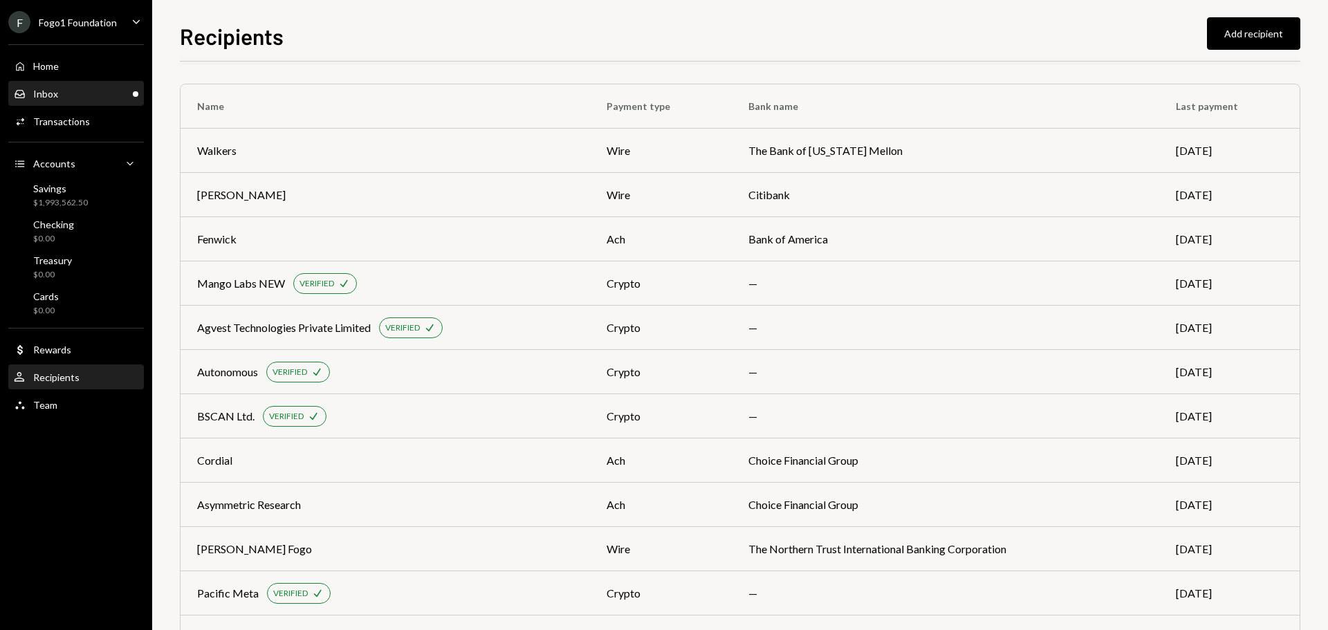
scroll to position [144, 0]
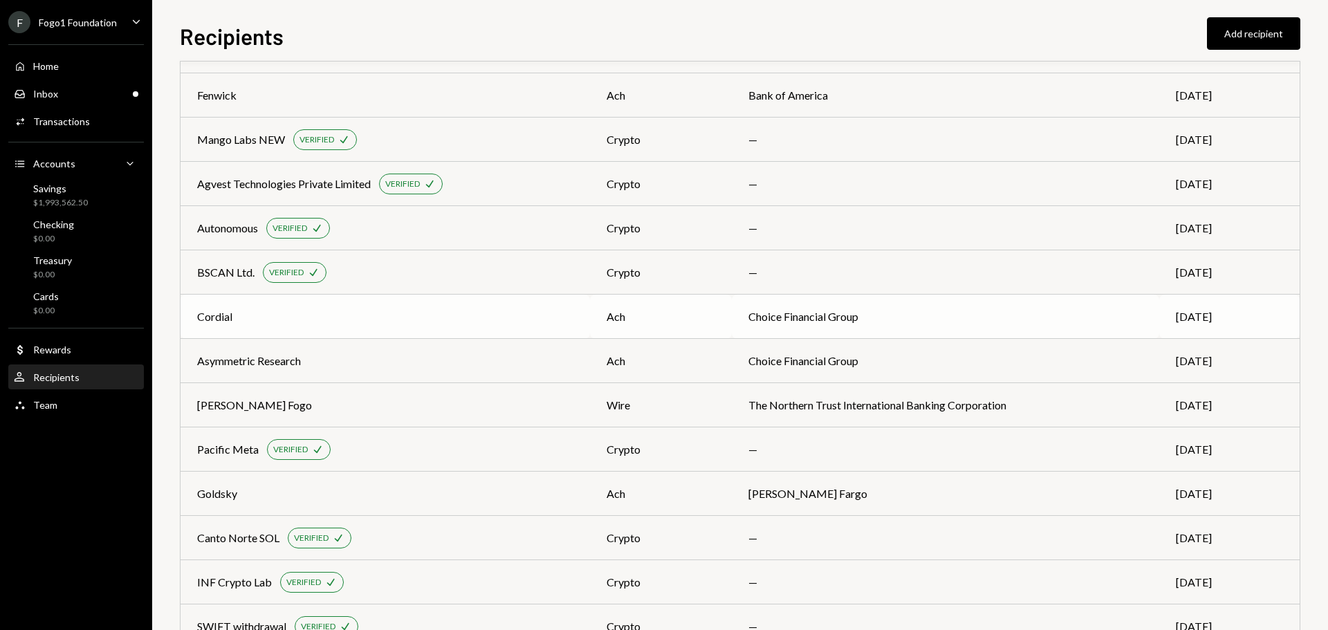
click at [309, 316] on div "Cordial" at bounding box center [385, 317] width 376 height 17
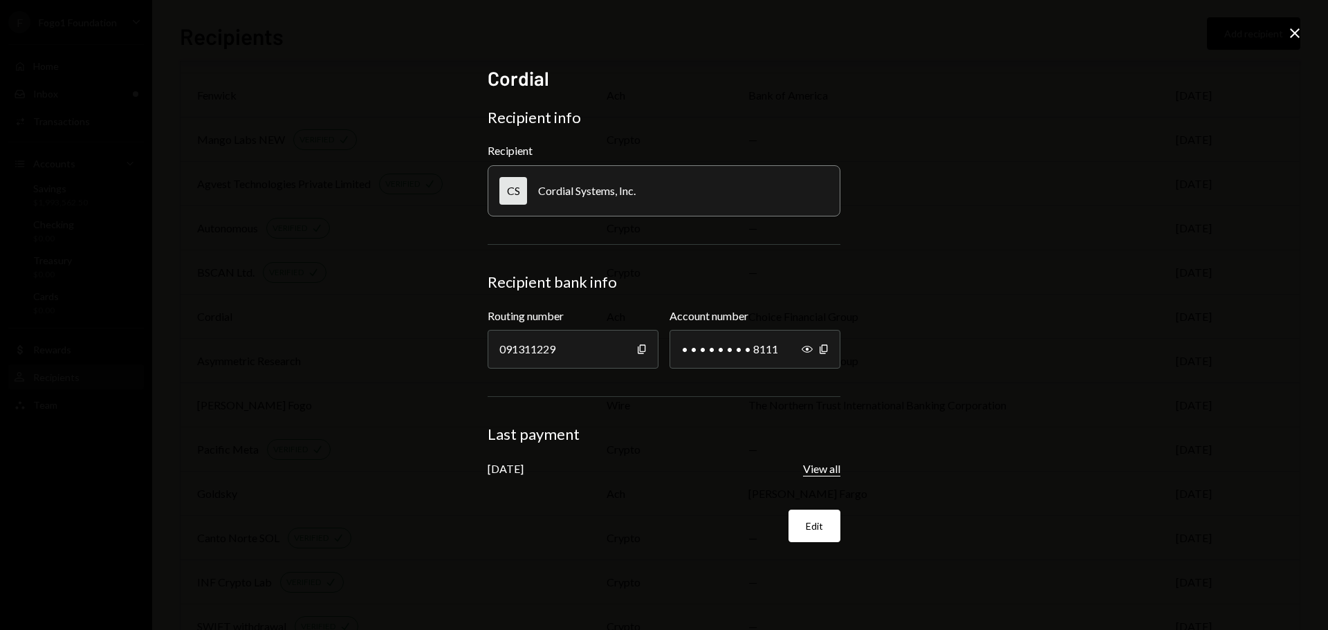
click at [825, 468] on button "View all" at bounding box center [821, 469] width 37 height 15
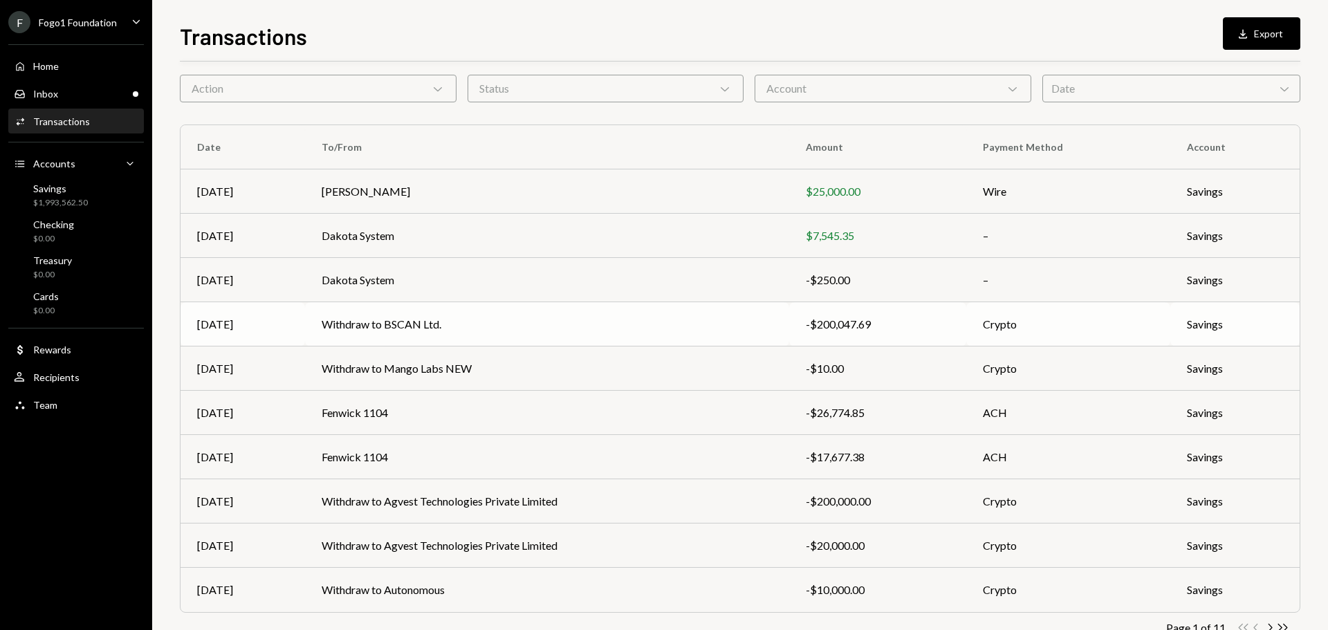
scroll to position [92, 0]
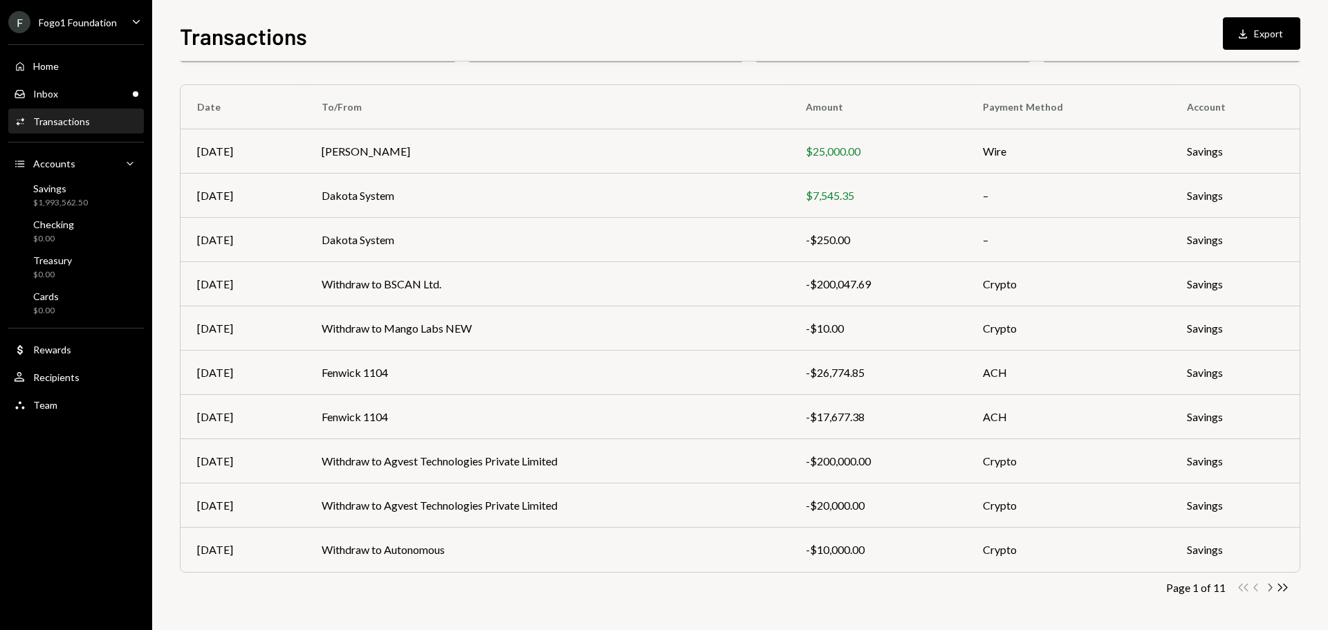
click at [1266, 587] on icon "Chevron Right" at bounding box center [1269, 587] width 13 height 13
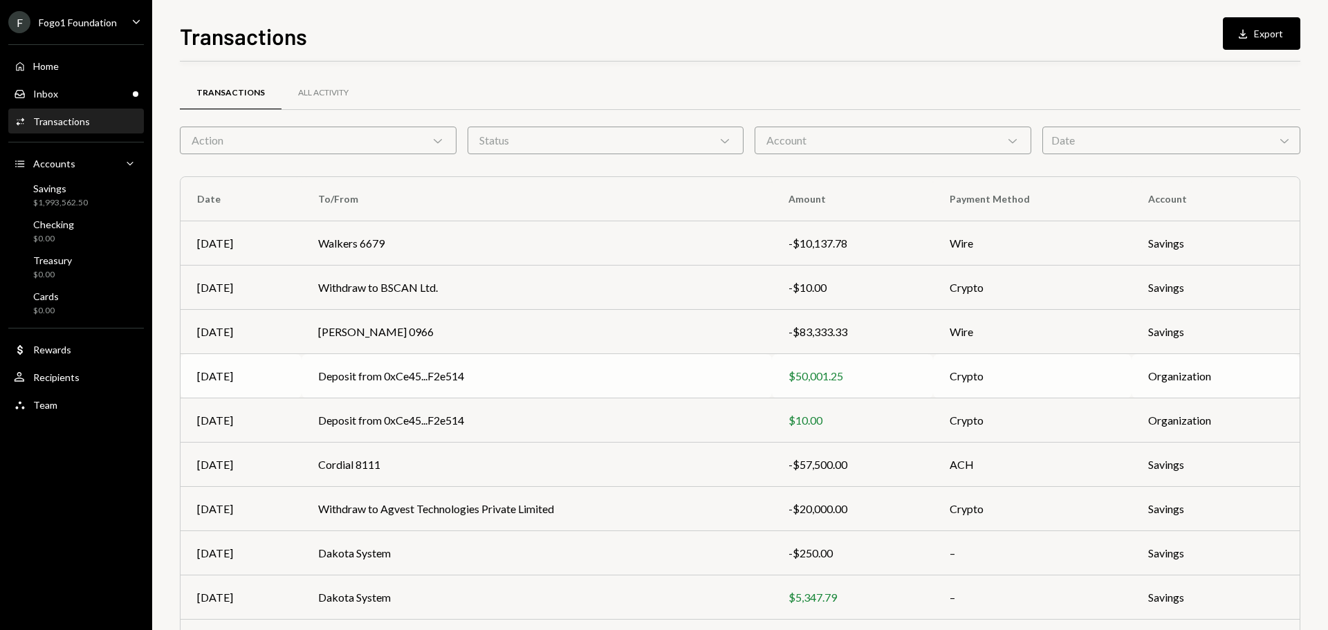
scroll to position [69, 0]
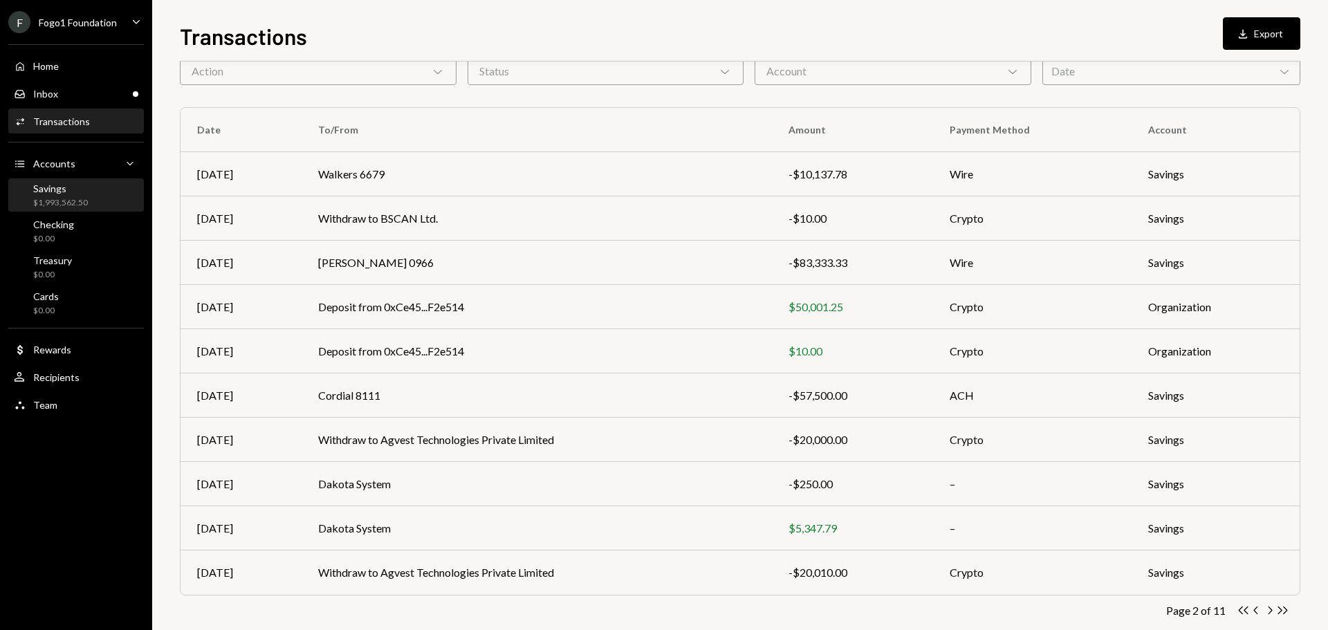
click at [75, 201] on div "$1,993,562.50" at bounding box center [60, 203] width 55 height 12
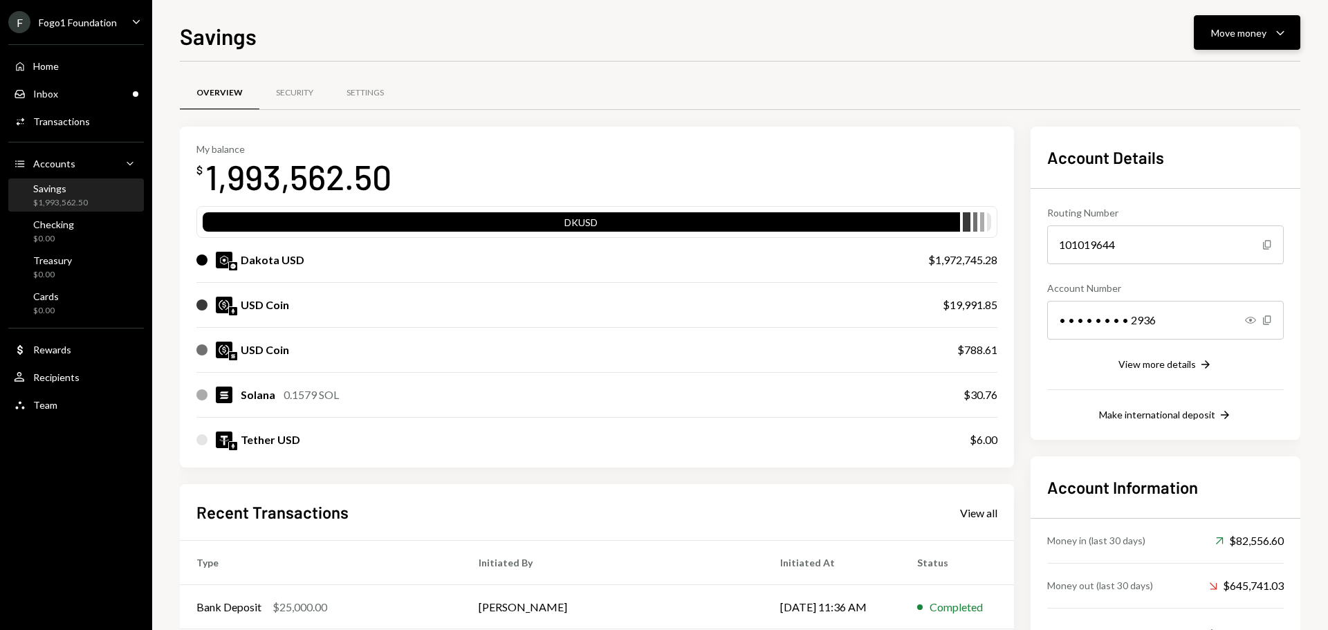
click at [1249, 28] on div "Move money" at bounding box center [1238, 33] width 55 height 15
click at [1234, 79] on div "Send" at bounding box center [1236, 74] width 101 height 15
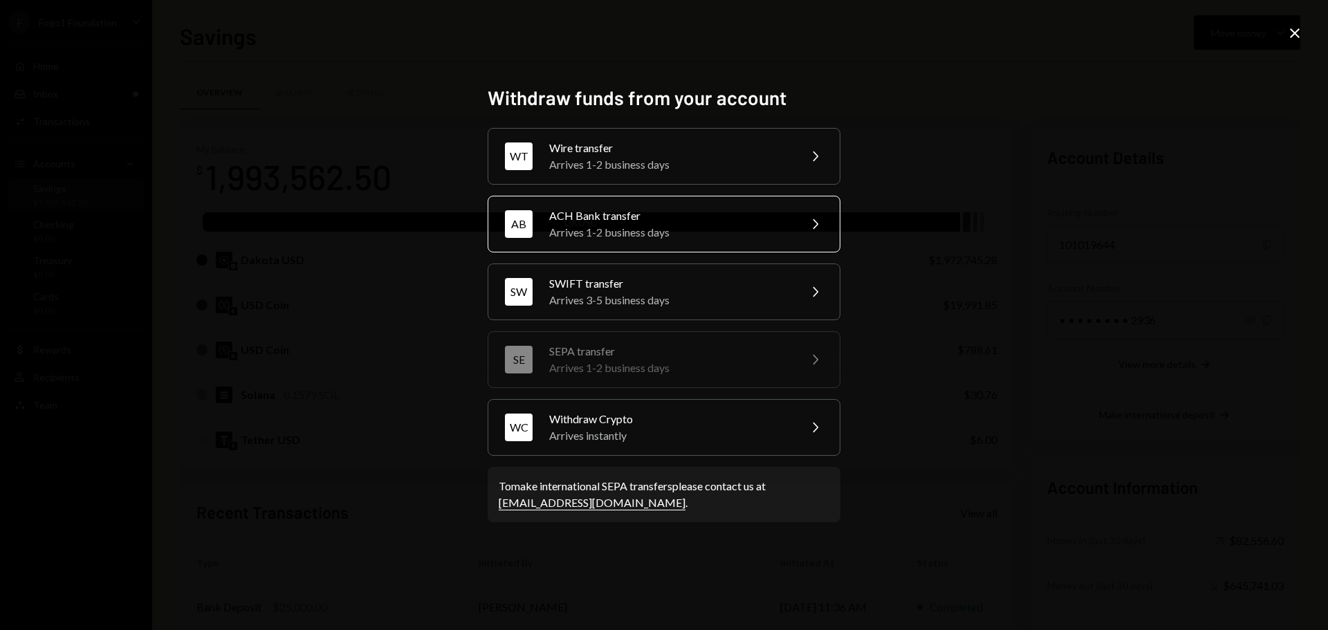
click at [572, 226] on div "Arrives 1-2 business days" at bounding box center [669, 232] width 241 height 17
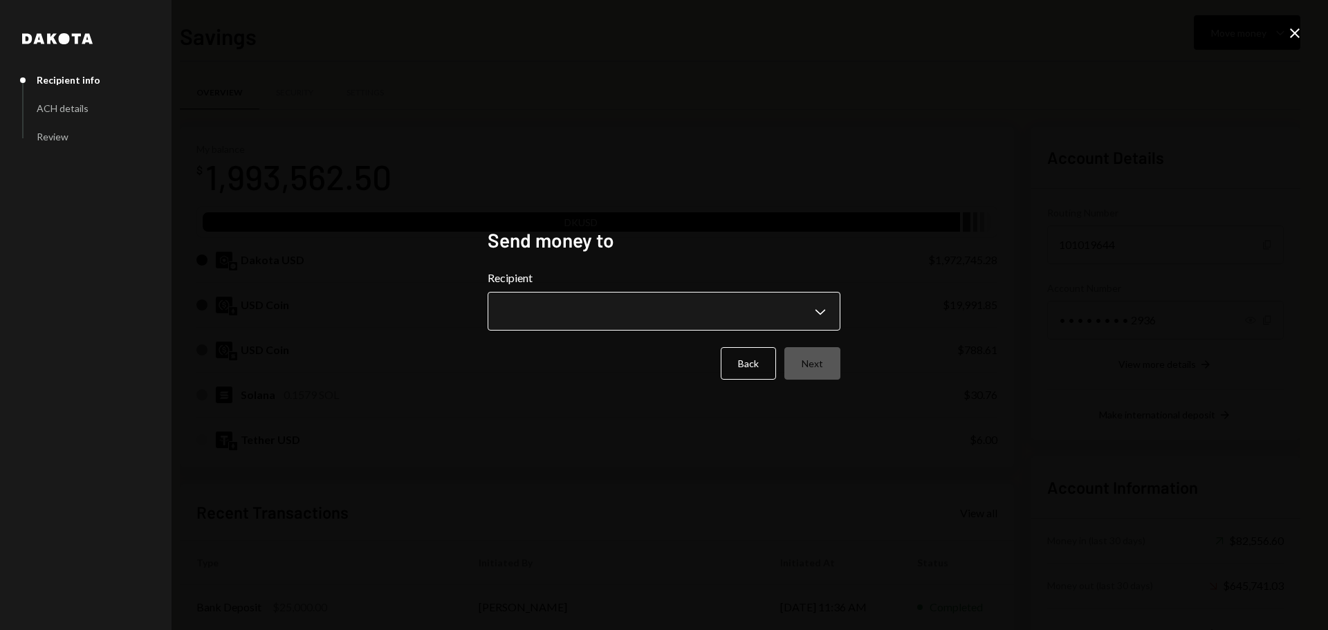
click at [644, 309] on body "F Fogo1 Foundation Caret Down Home Home Inbox Inbox Activities Transactions Acc…" at bounding box center [664, 315] width 1328 height 630
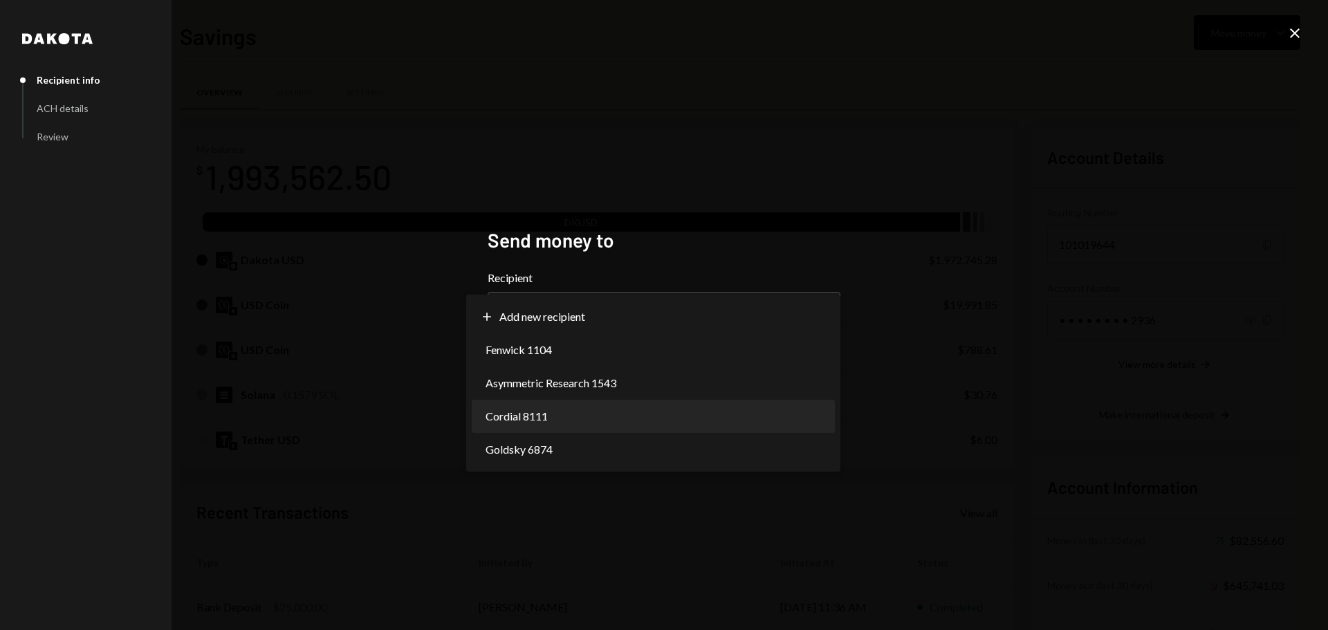
select select "**********"
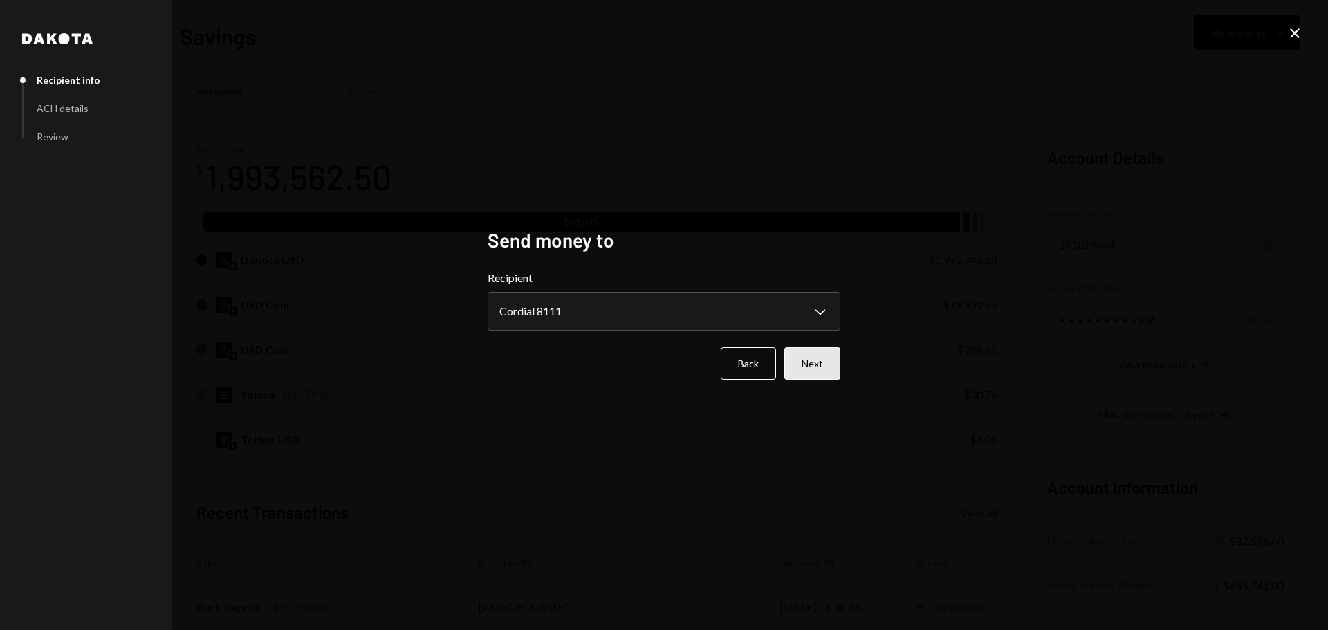
click at [804, 358] on button "Next" at bounding box center [813, 363] width 56 height 33
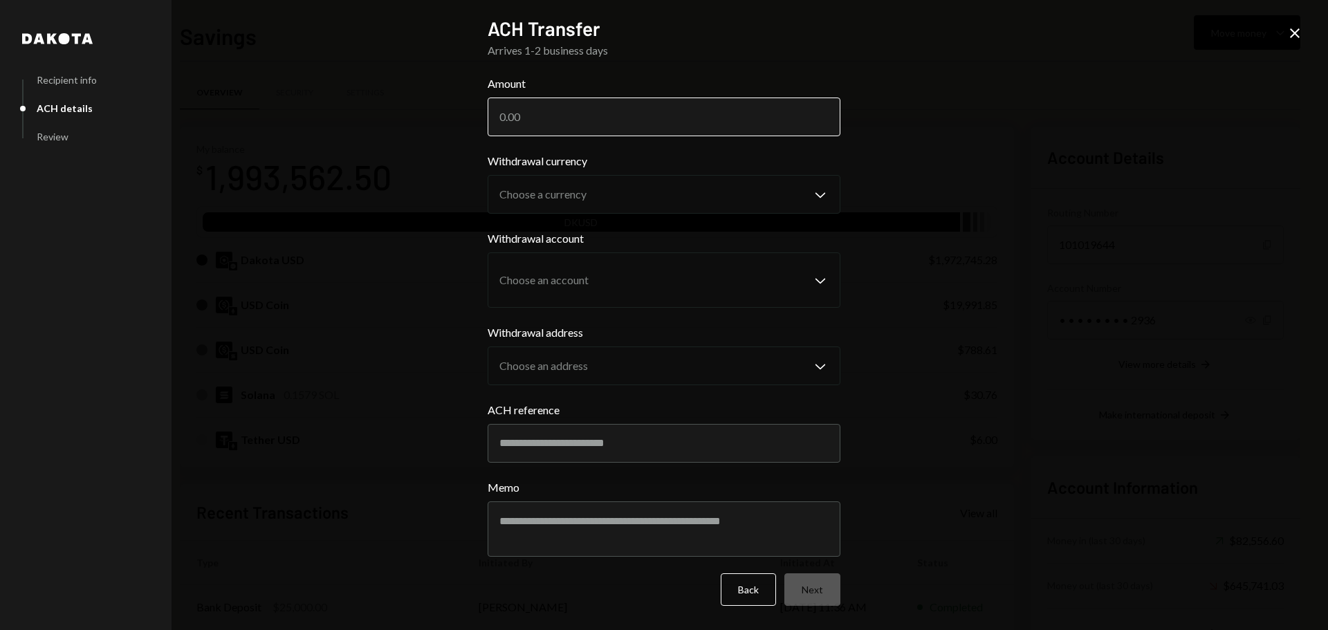
click at [558, 98] on input "Amount" at bounding box center [664, 117] width 353 height 39
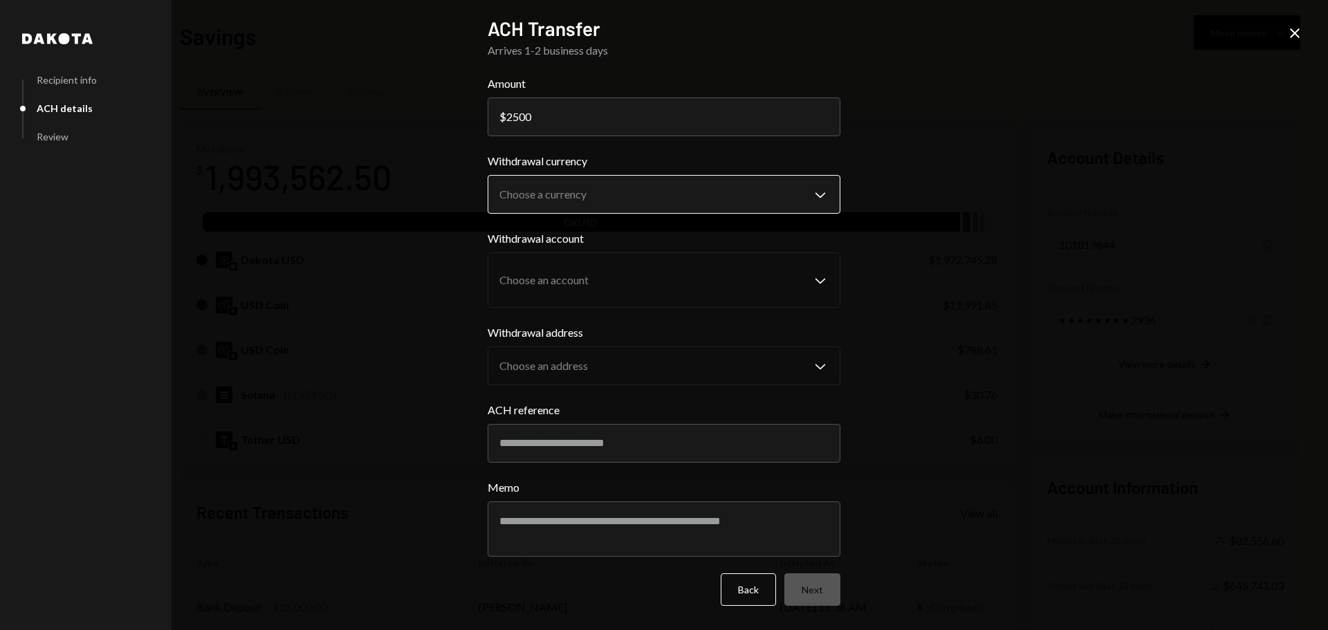
type input "2500"
click at [580, 176] on button "Choose a currency Chevron Down" at bounding box center [664, 194] width 353 height 39
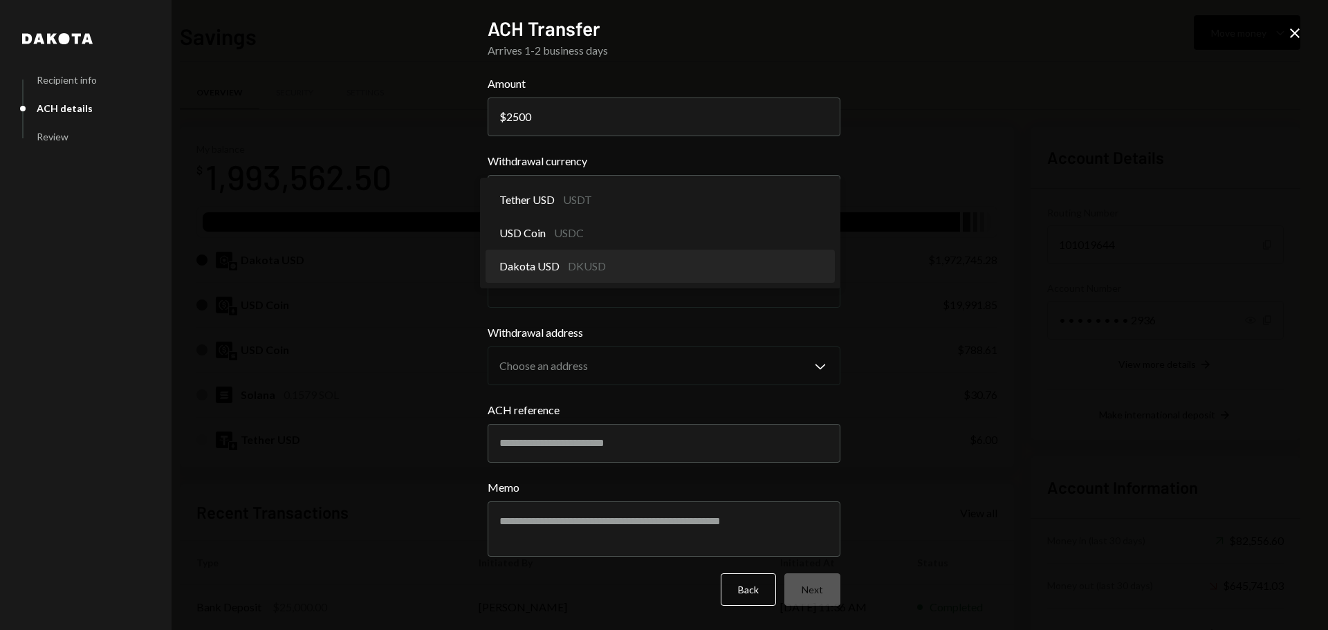
select select "*****"
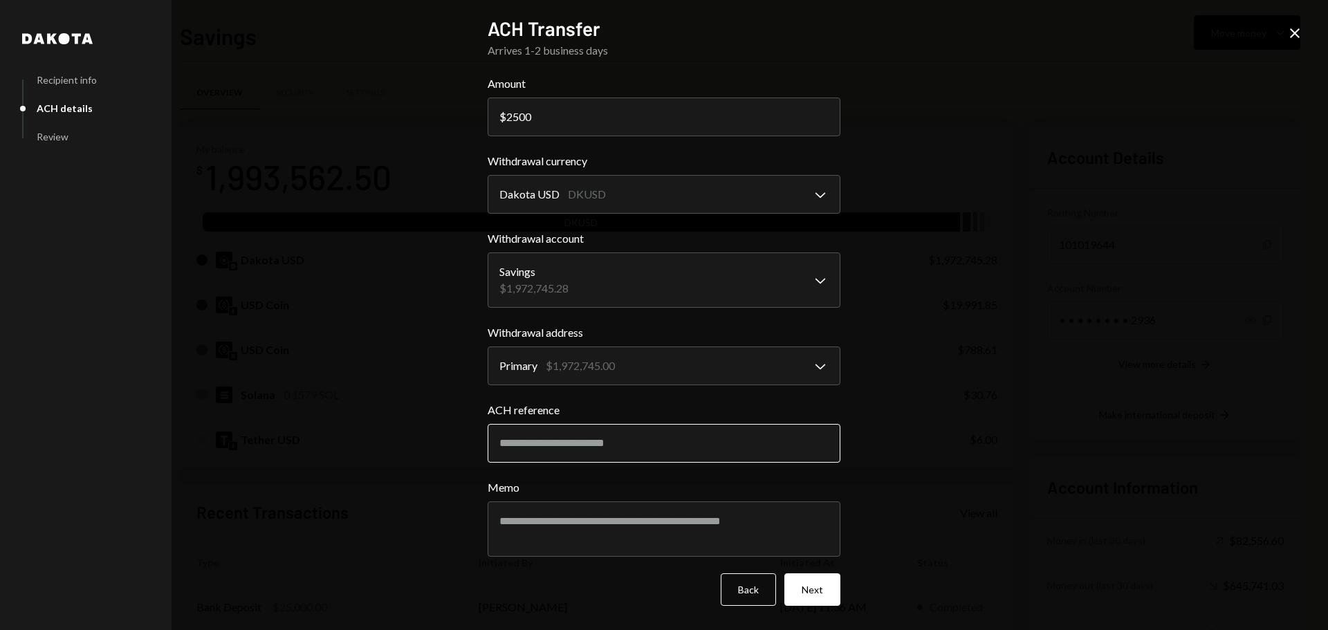
click at [547, 451] on input "ACH reference" at bounding box center [664, 443] width 353 height 39
paste input "********"
type input "********"
click at [557, 514] on textarea "Memo" at bounding box center [664, 529] width 353 height 55
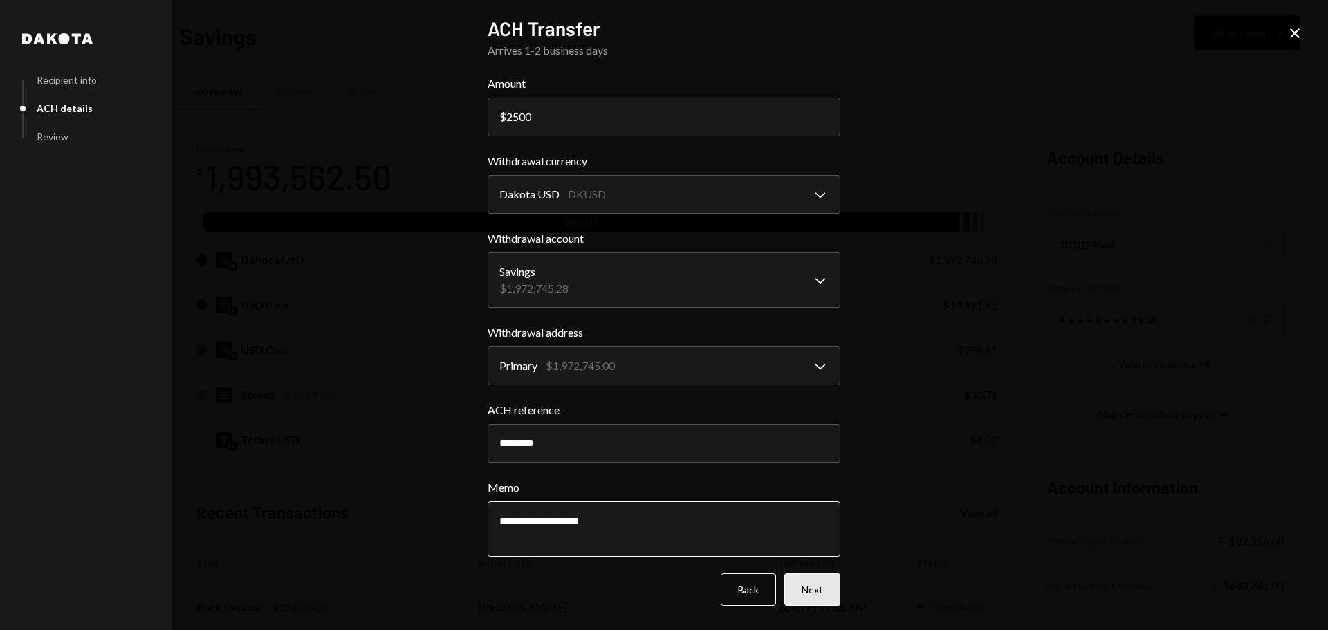
type textarea "**********"
click at [825, 585] on button "Next" at bounding box center [813, 590] width 56 height 33
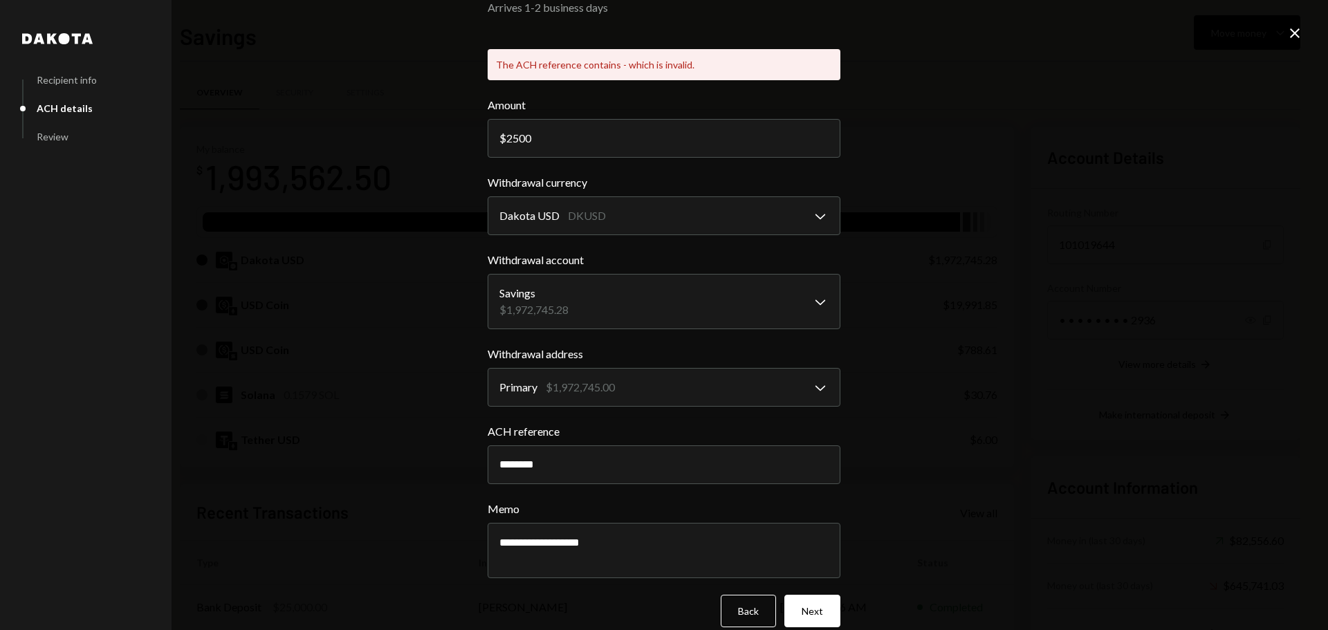
scroll to position [62, 0]
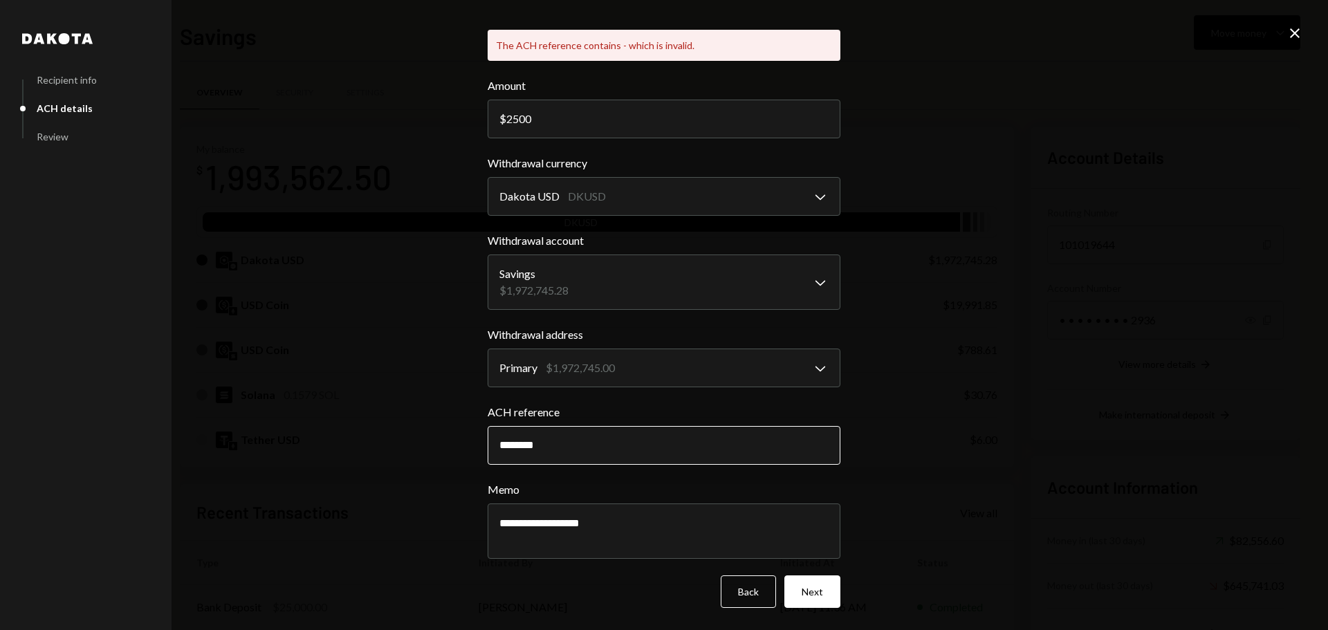
click at [521, 453] on input "********" at bounding box center [664, 445] width 353 height 39
type input "*******"
click at [807, 595] on button "Next" at bounding box center [813, 592] width 56 height 33
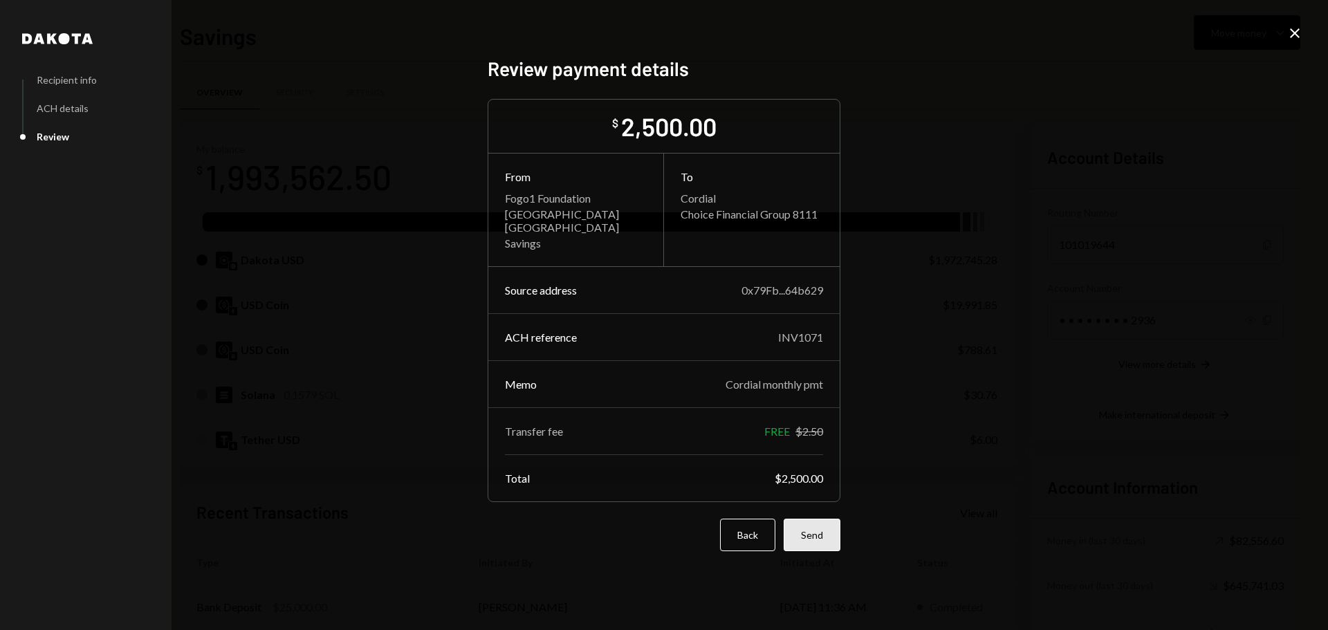
click at [804, 533] on button "Send" at bounding box center [812, 535] width 57 height 33
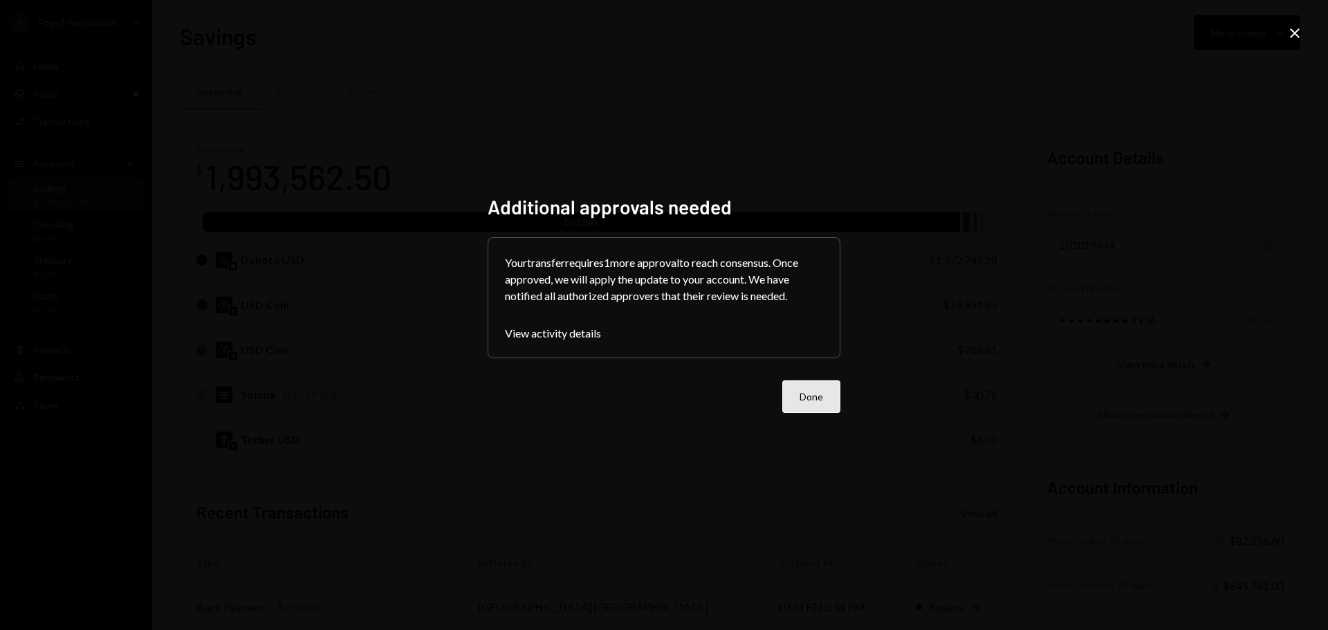
click at [818, 391] on button "Done" at bounding box center [811, 397] width 58 height 33
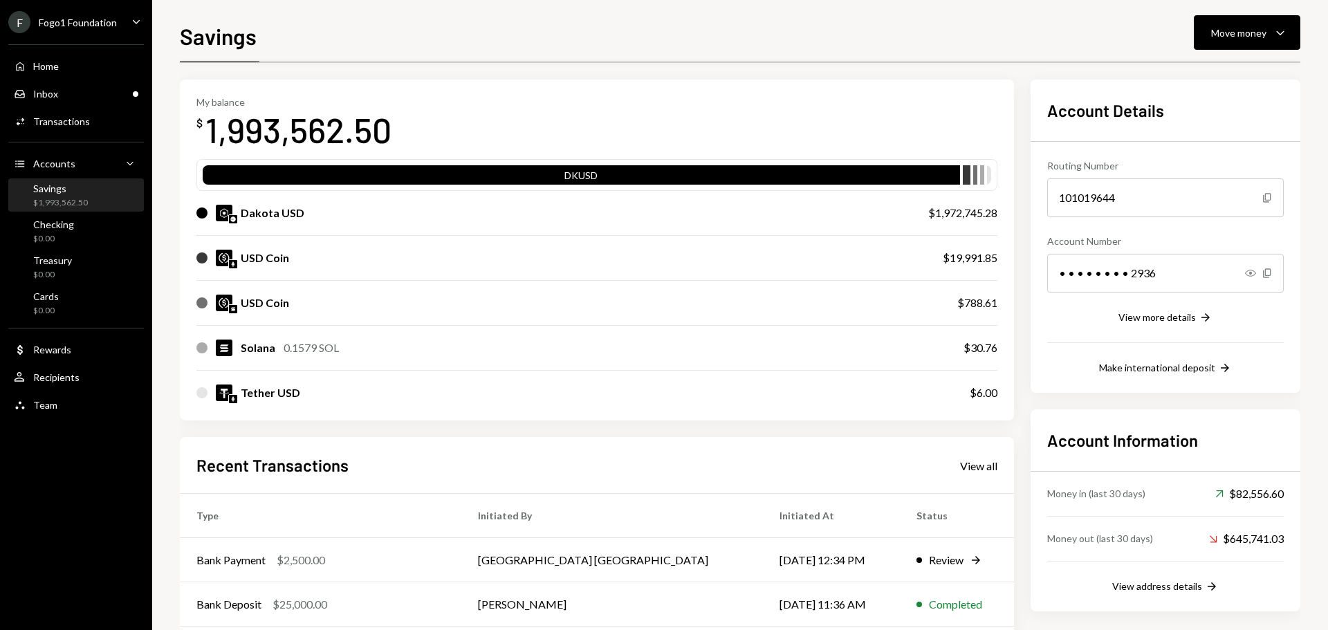
scroll to position [69, 0]
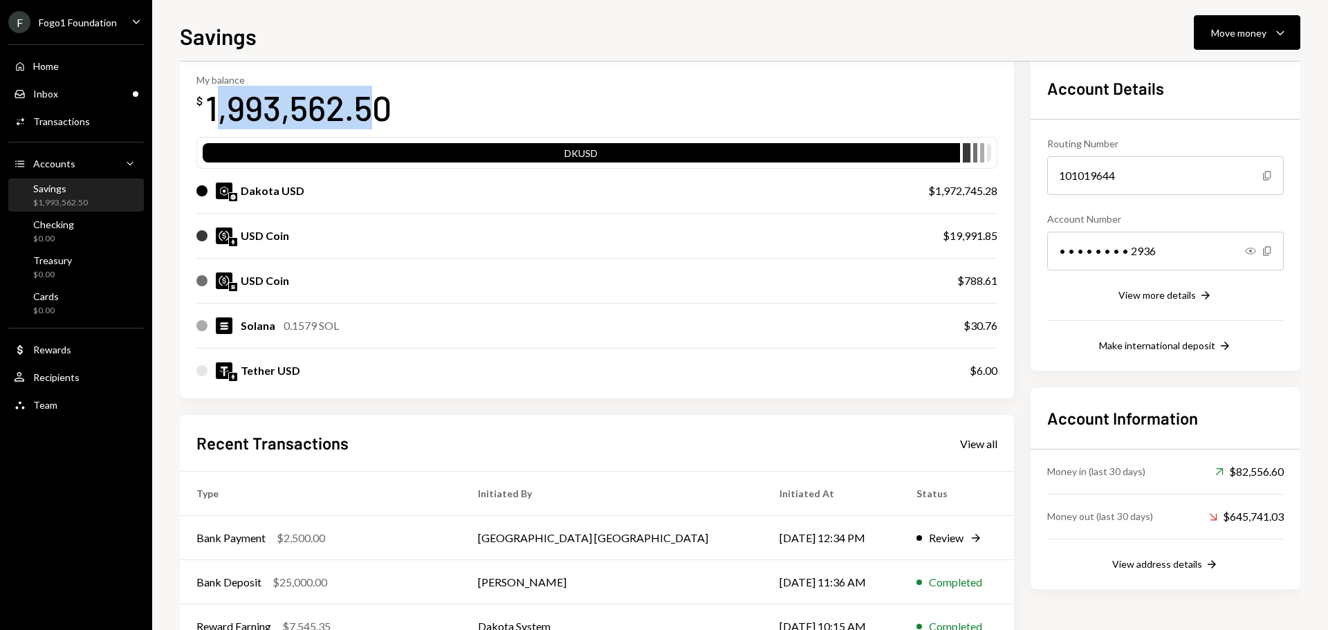
drag, startPoint x: 212, startPoint y: 106, endPoint x: 377, endPoint y: 116, distance: 165.6
click at [377, 116] on div "1,993,562.50" at bounding box center [298, 108] width 186 height 44
click at [367, 116] on div "1,993,562.50" at bounding box center [298, 108] width 186 height 44
drag, startPoint x: 208, startPoint y: 114, endPoint x: 389, endPoint y: 115, distance: 181.3
click at [389, 115] on div "1,993,562.50" at bounding box center [298, 108] width 186 height 44
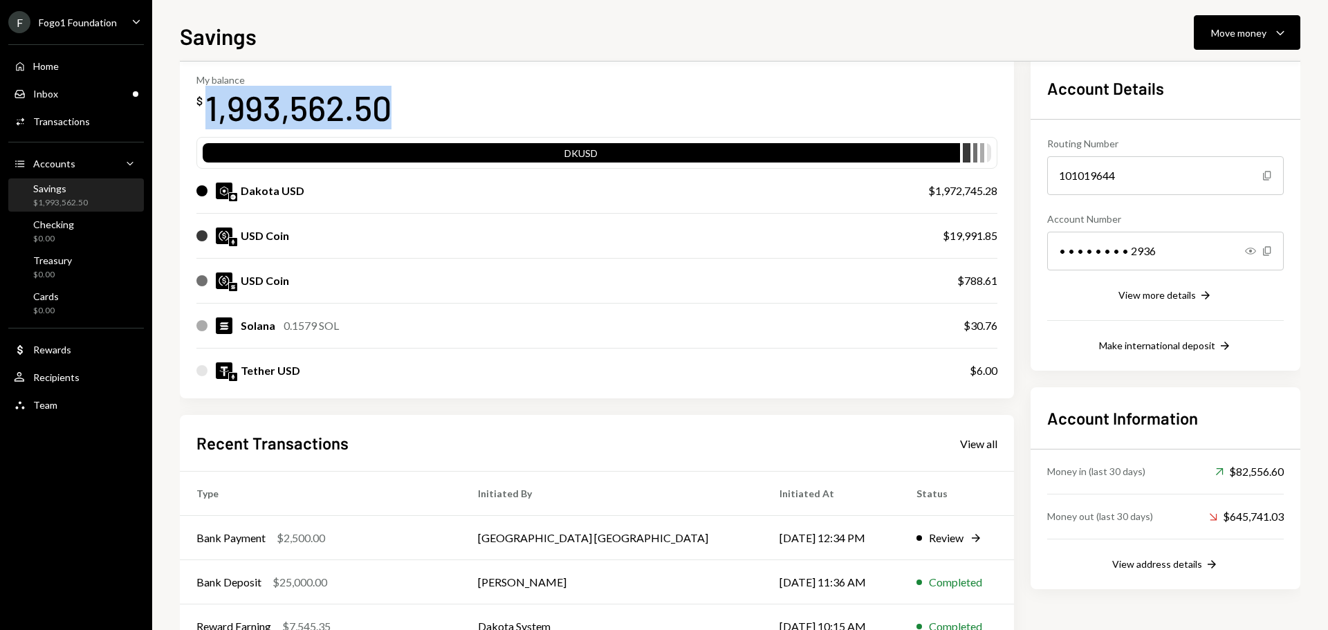
copy div "1,993,562.50"
